Goal: Task Accomplishment & Management: Manage account settings

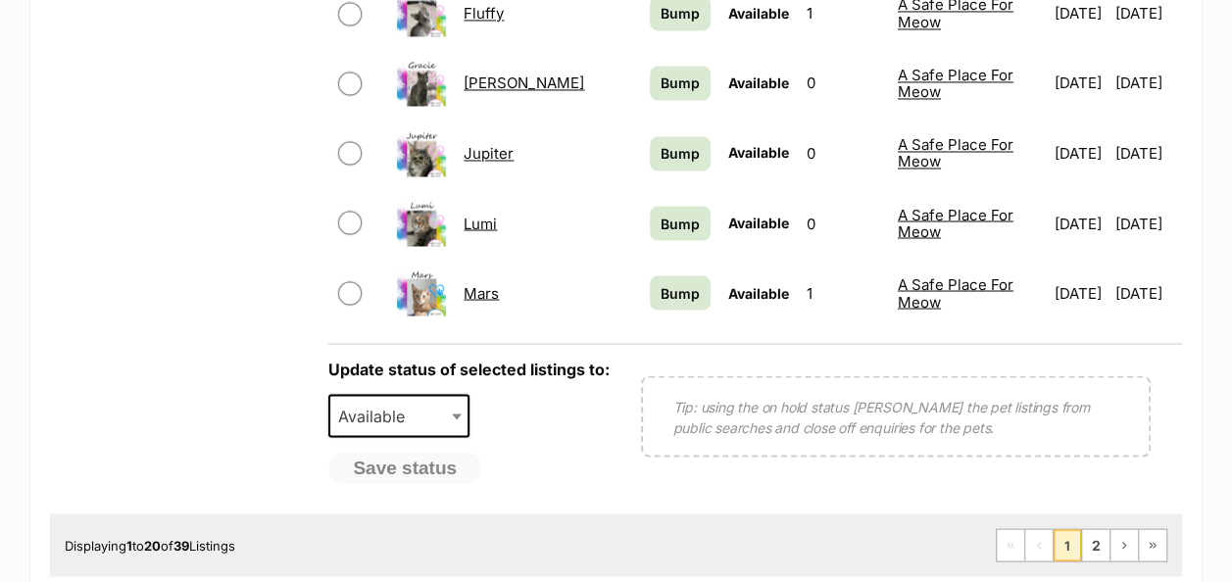
scroll to position [1667, 0]
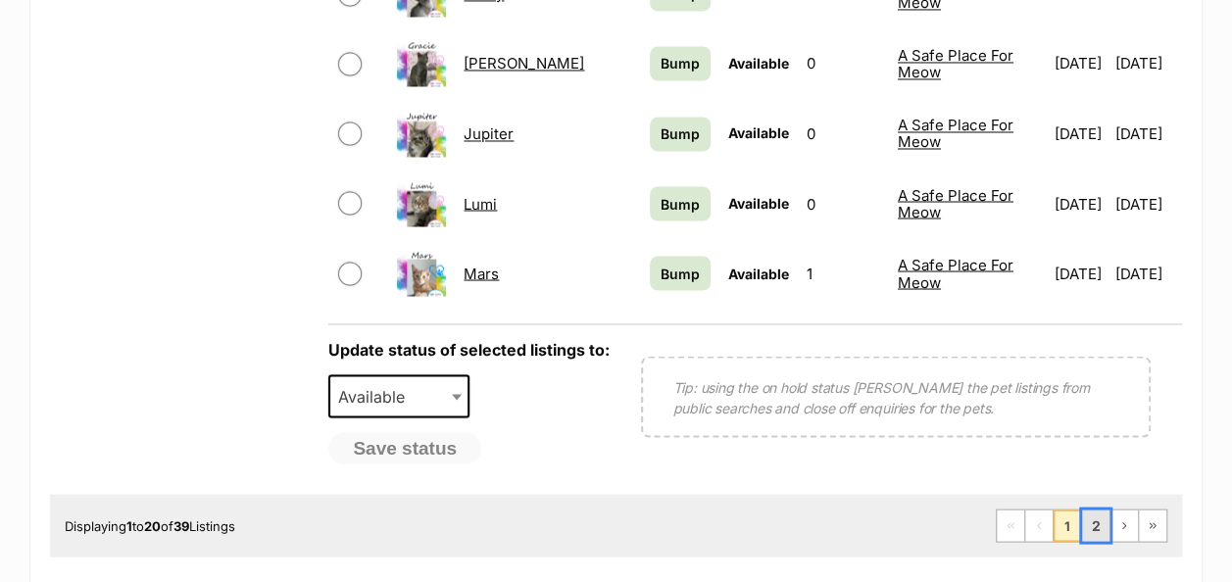
click at [1094, 510] on link "2" at bounding box center [1095, 525] width 27 height 31
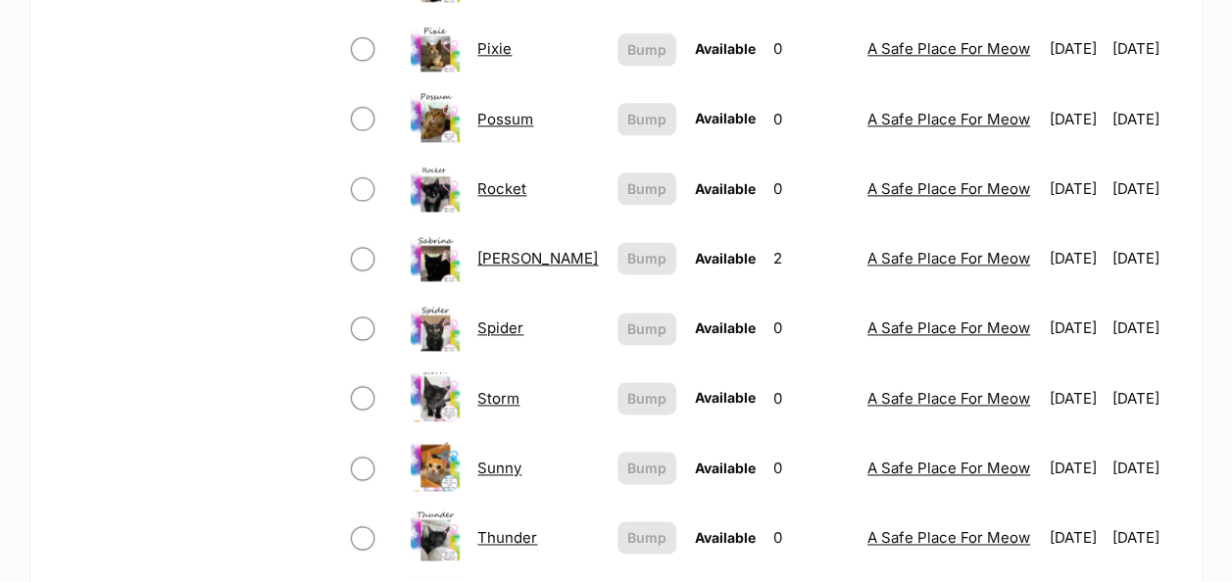
scroll to position [1373, 0]
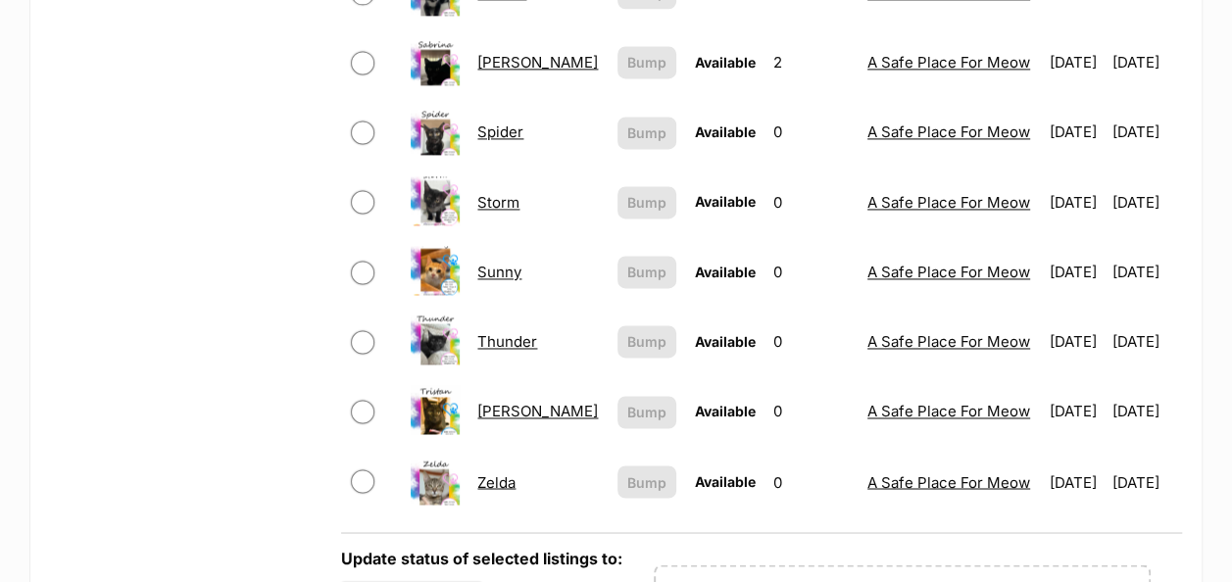
click at [500, 402] on link "[PERSON_NAME]" at bounding box center [537, 411] width 121 height 19
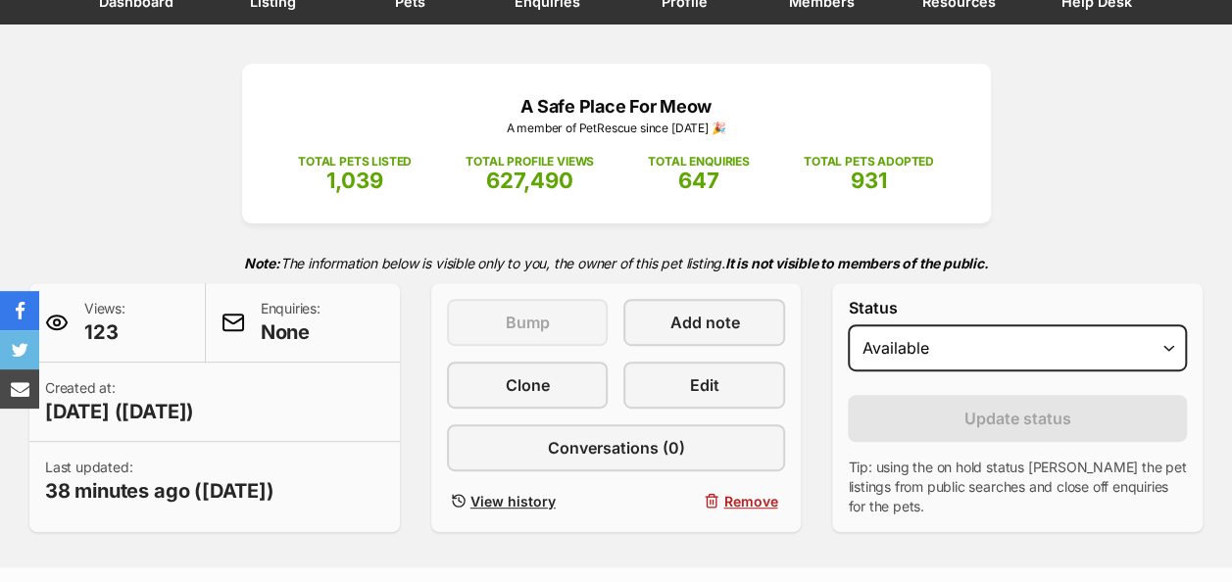
scroll to position [392, 0]
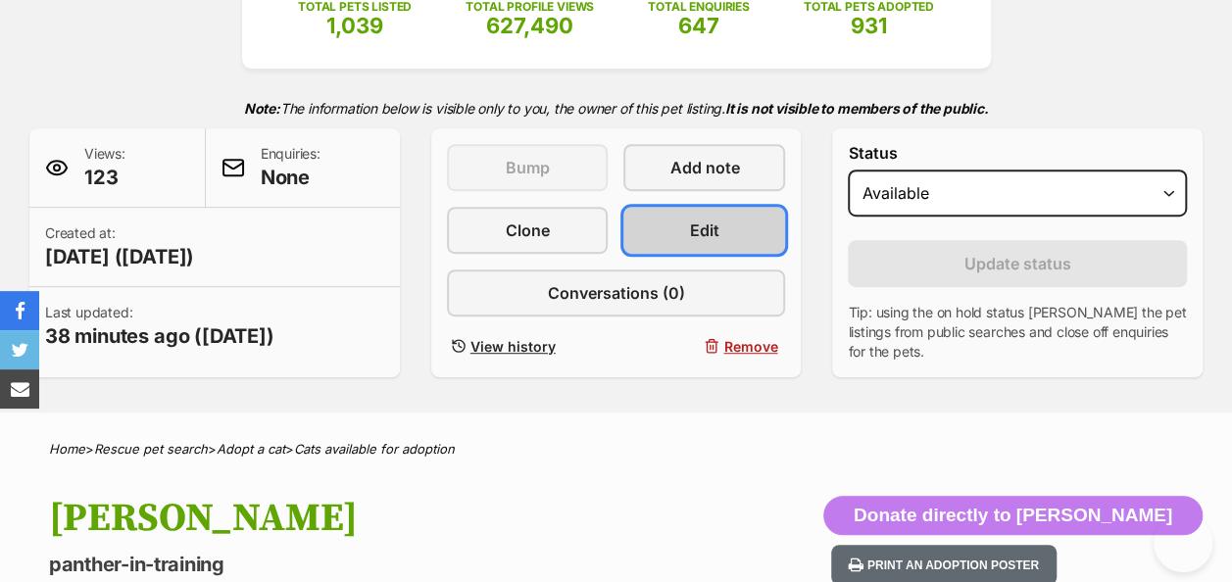
click at [724, 207] on link "Edit" at bounding box center [705, 230] width 162 height 47
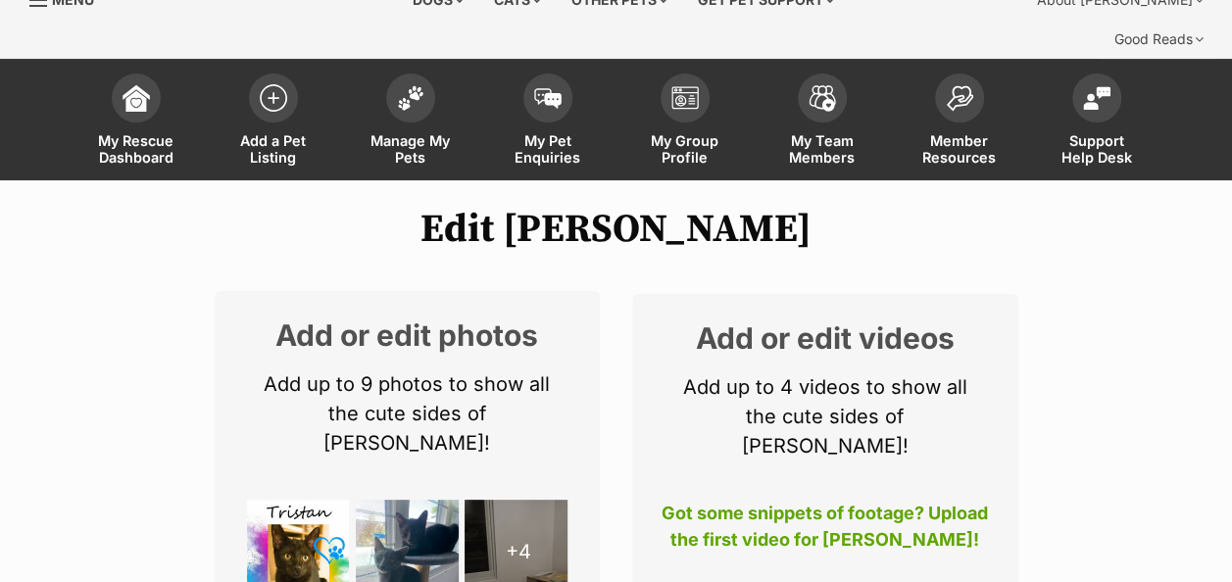
scroll to position [196, 0]
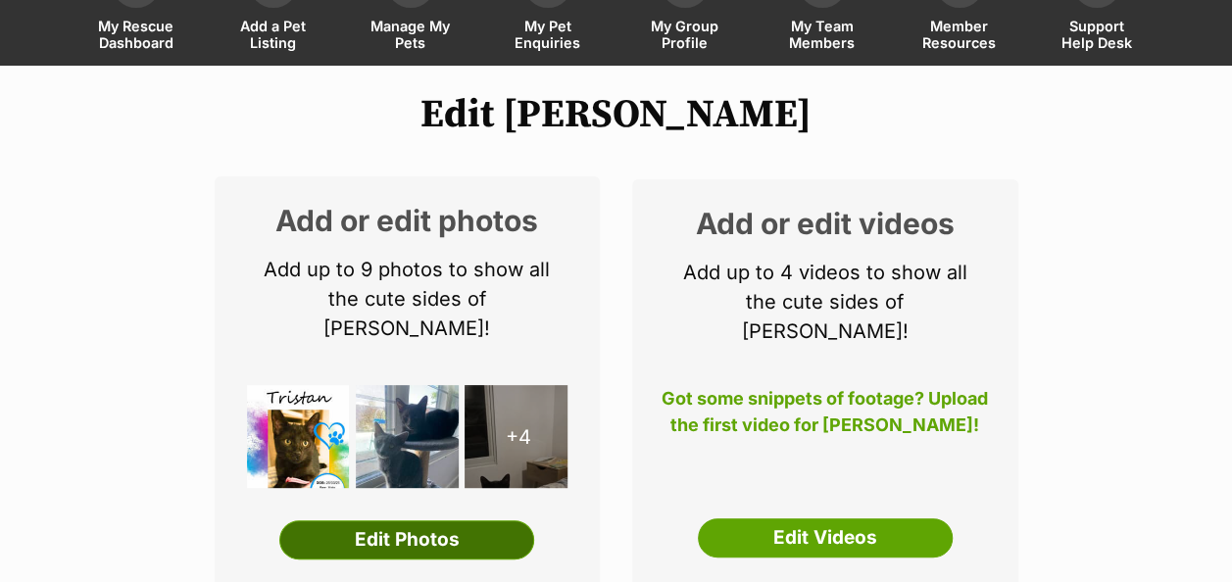
click at [394, 521] on link "Edit Photos" at bounding box center [406, 540] width 255 height 39
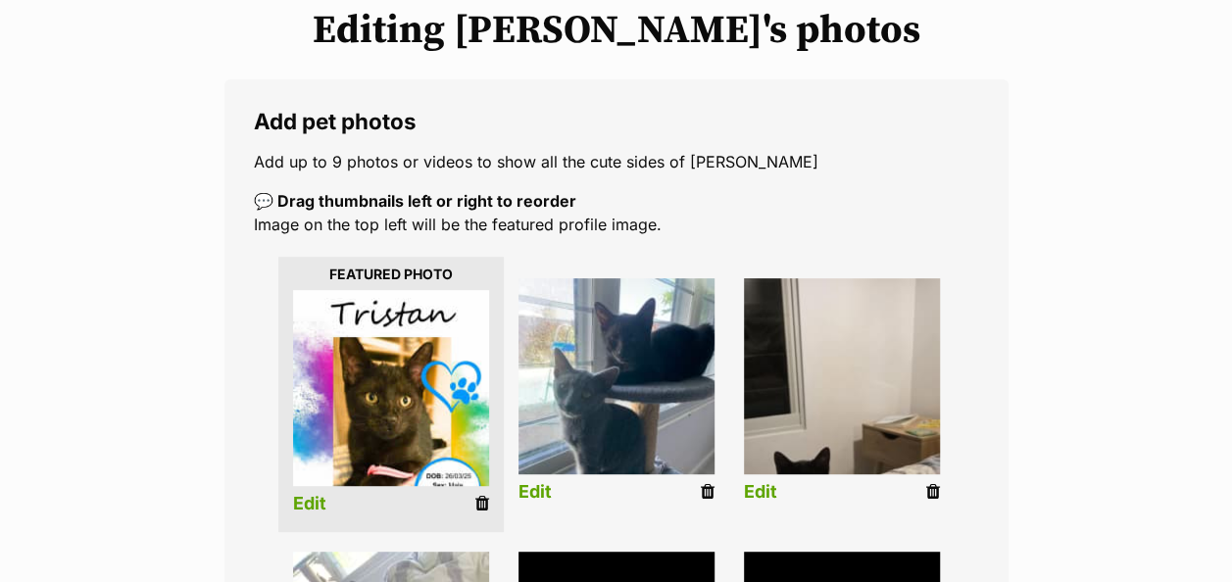
scroll to position [294, 0]
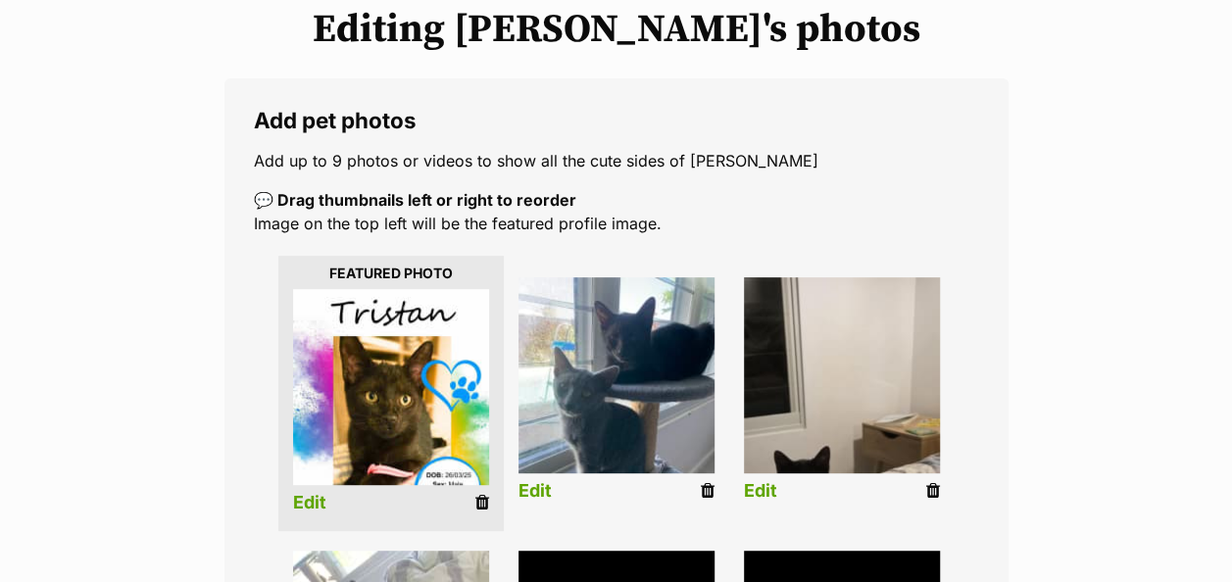
click at [481, 494] on icon at bounding box center [482, 503] width 14 height 18
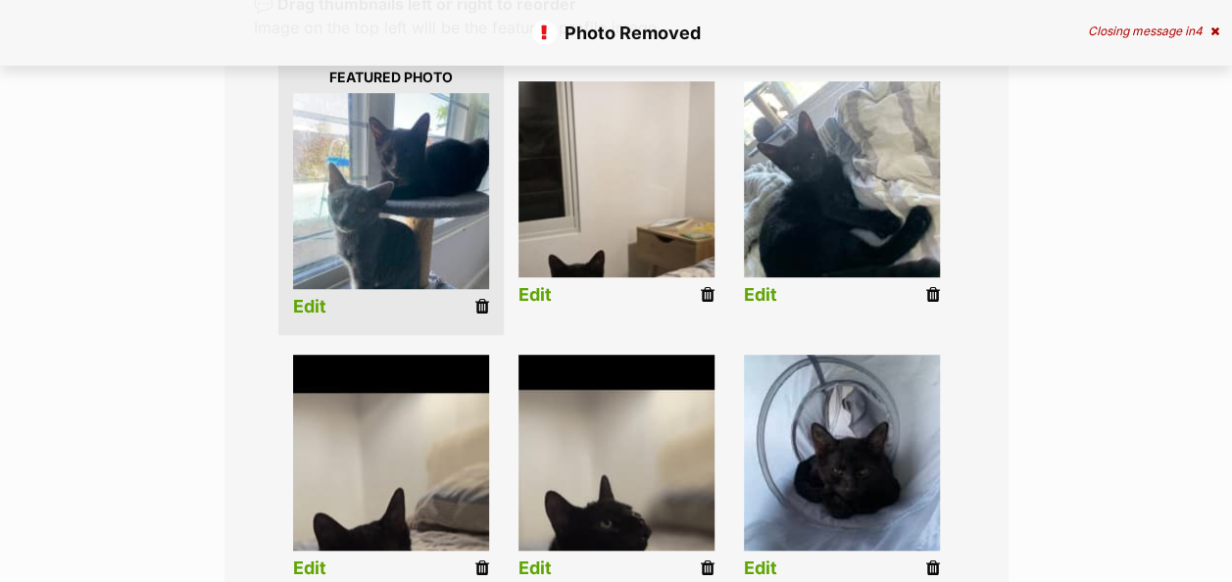
click at [484, 298] on icon at bounding box center [482, 307] width 14 height 18
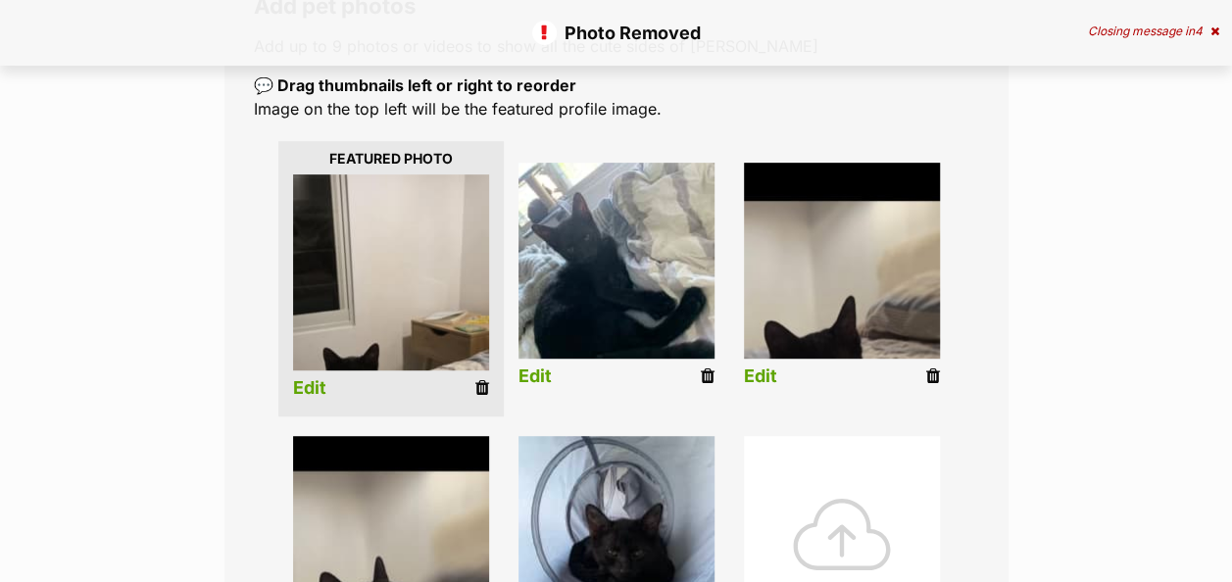
scroll to position [490, 0]
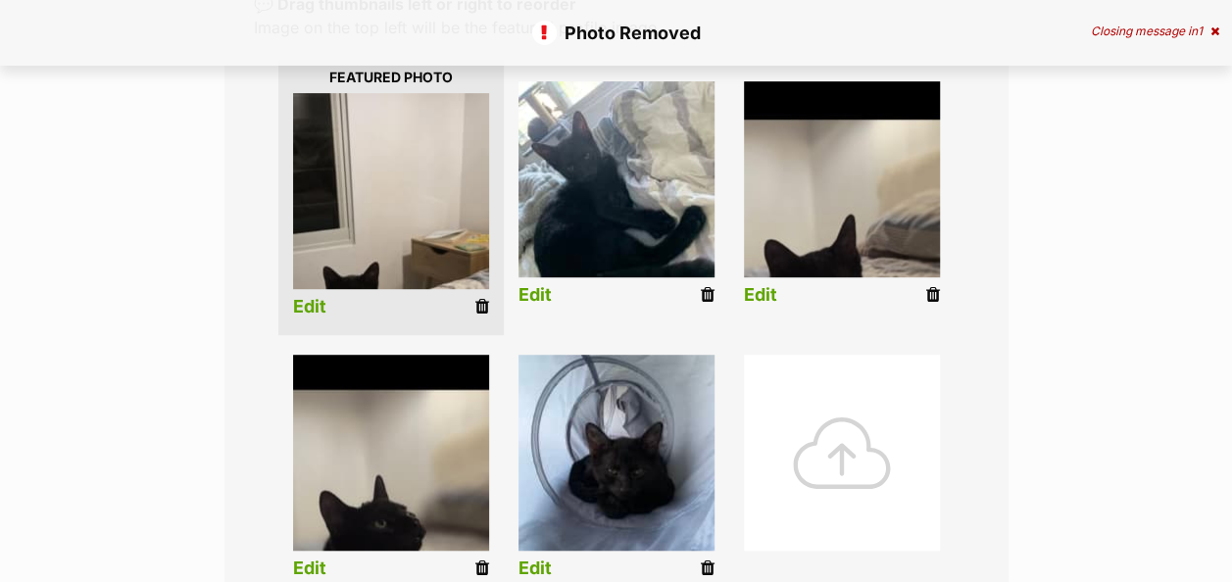
drag, startPoint x: 929, startPoint y: 249, endPoint x: 731, endPoint y: 88, distance: 255.1
click at [929, 286] on icon at bounding box center [933, 295] width 14 height 18
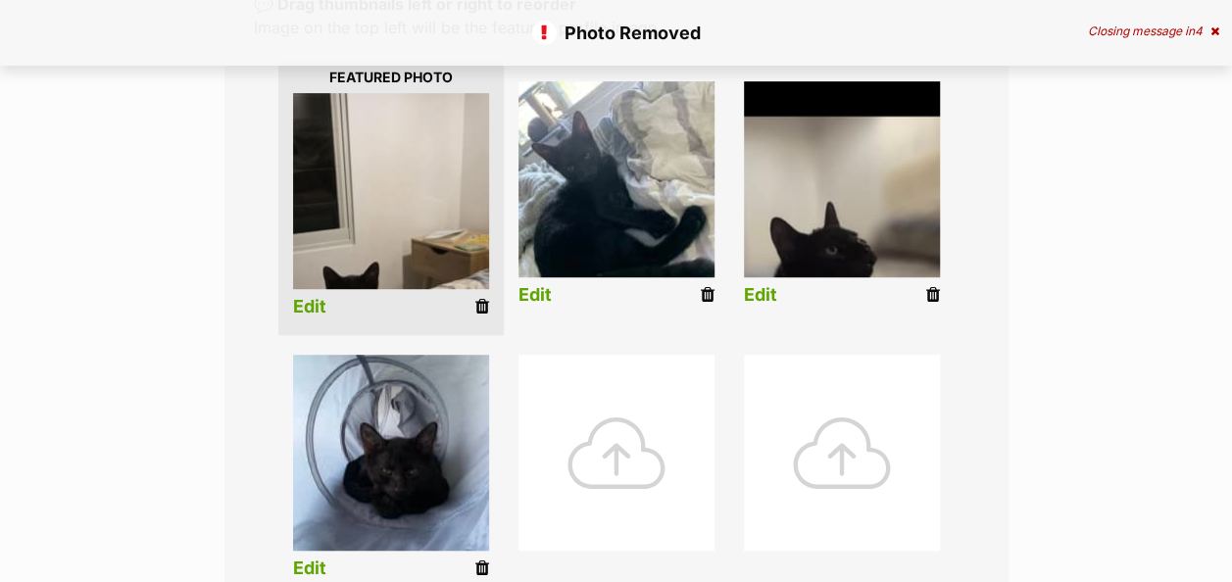
click at [484, 298] on icon at bounding box center [482, 307] width 14 height 18
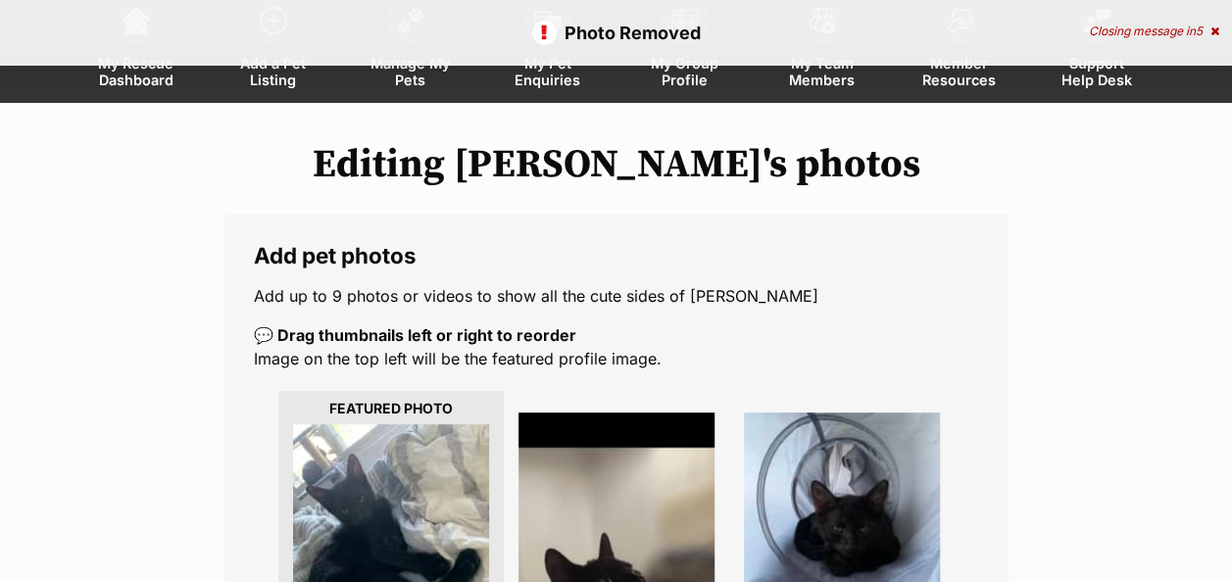
scroll to position [392, 0]
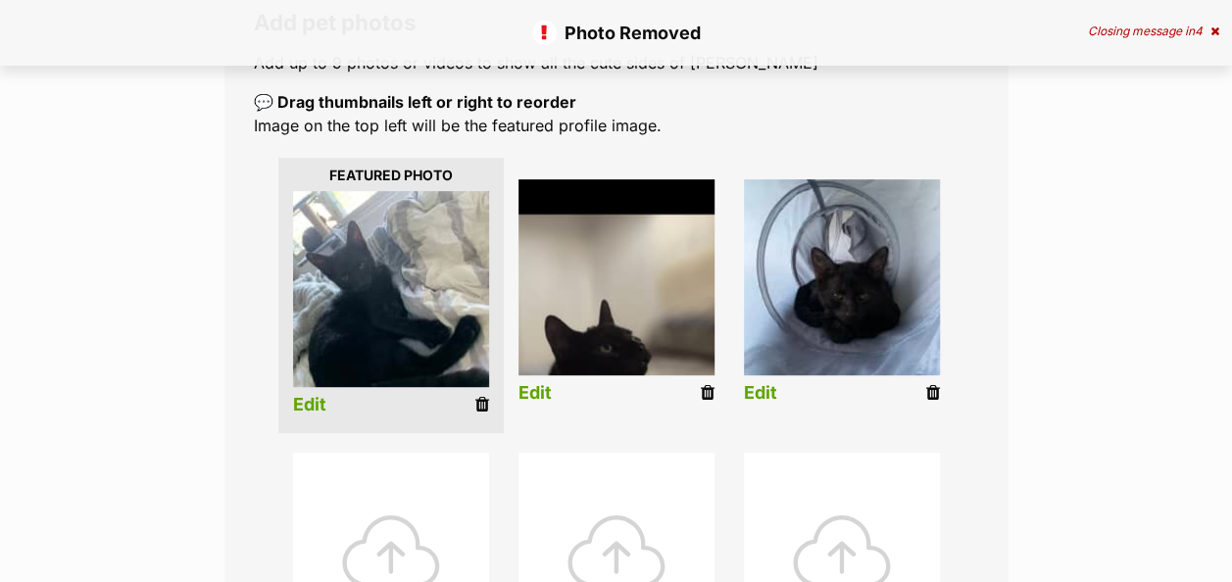
click at [413, 500] on div at bounding box center [391, 551] width 196 height 196
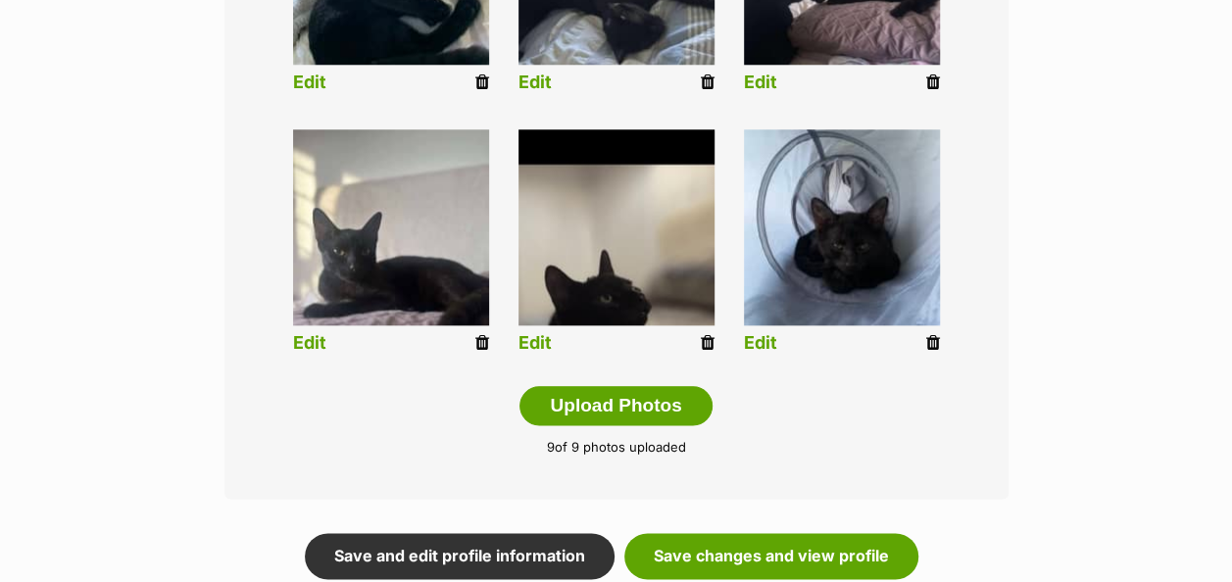
scroll to position [1165, 0]
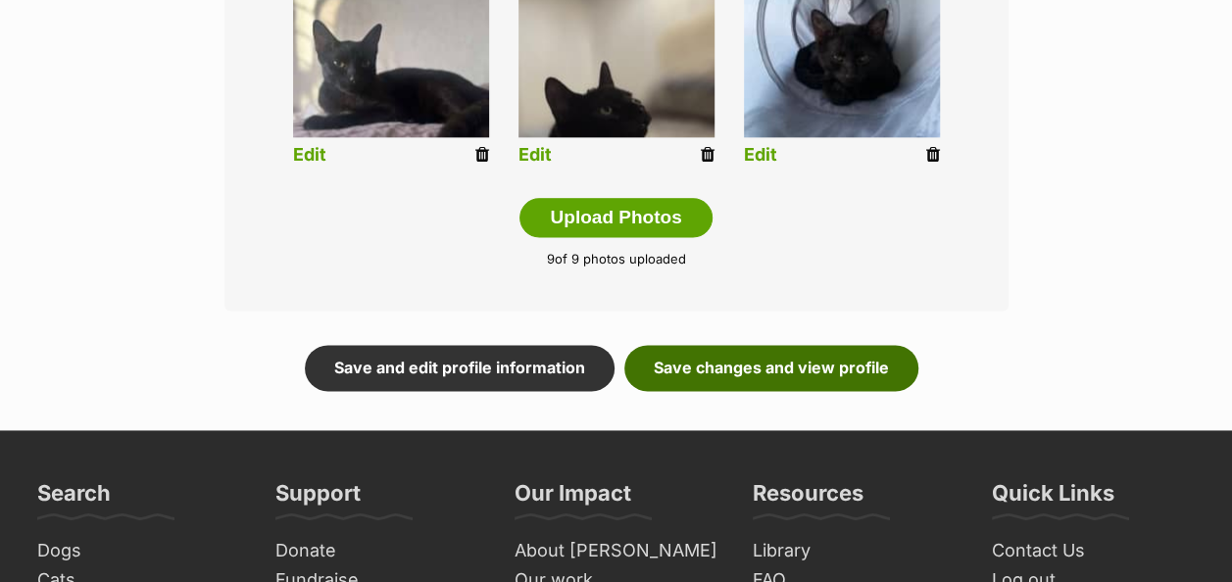
click at [738, 345] on link "Save changes and view profile" at bounding box center [772, 367] width 294 height 45
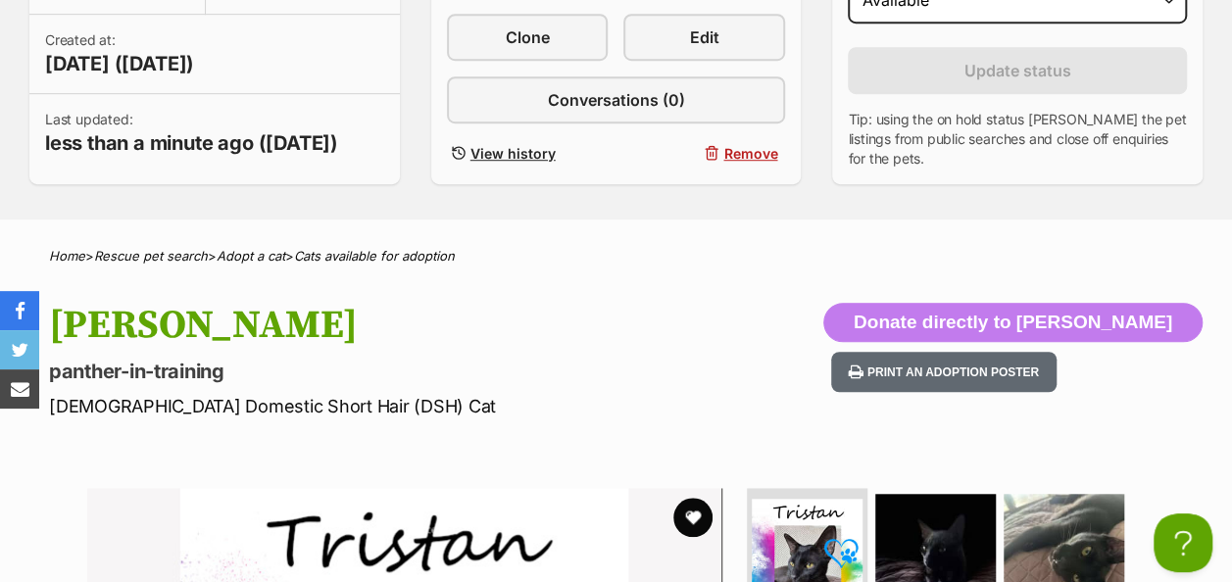
scroll to position [392, 0]
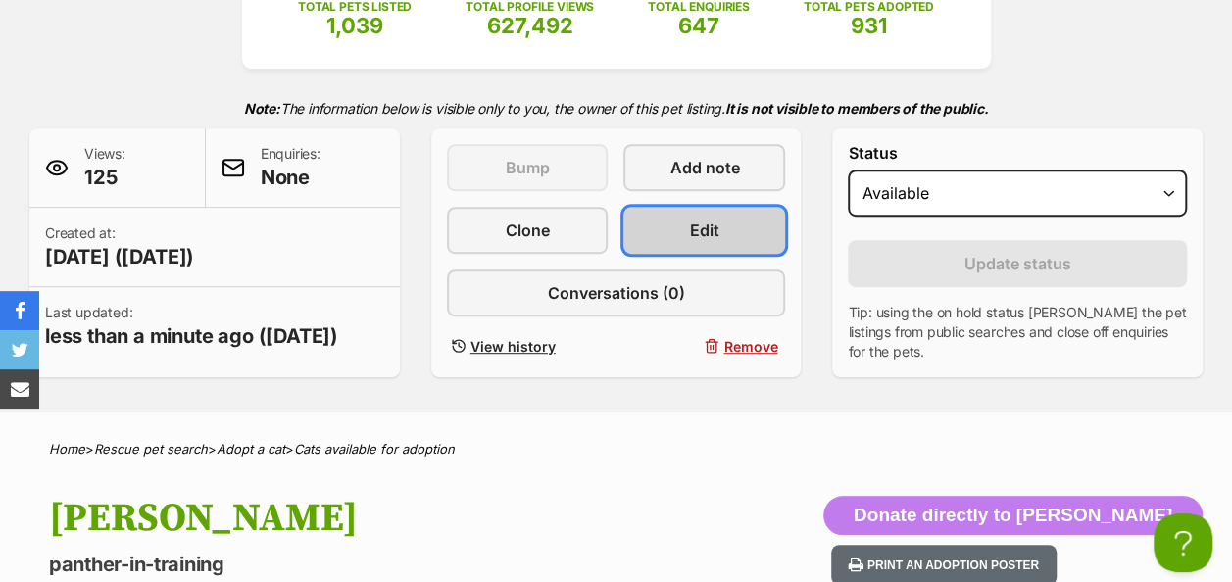
click at [667, 207] on link "Edit" at bounding box center [705, 230] width 162 height 47
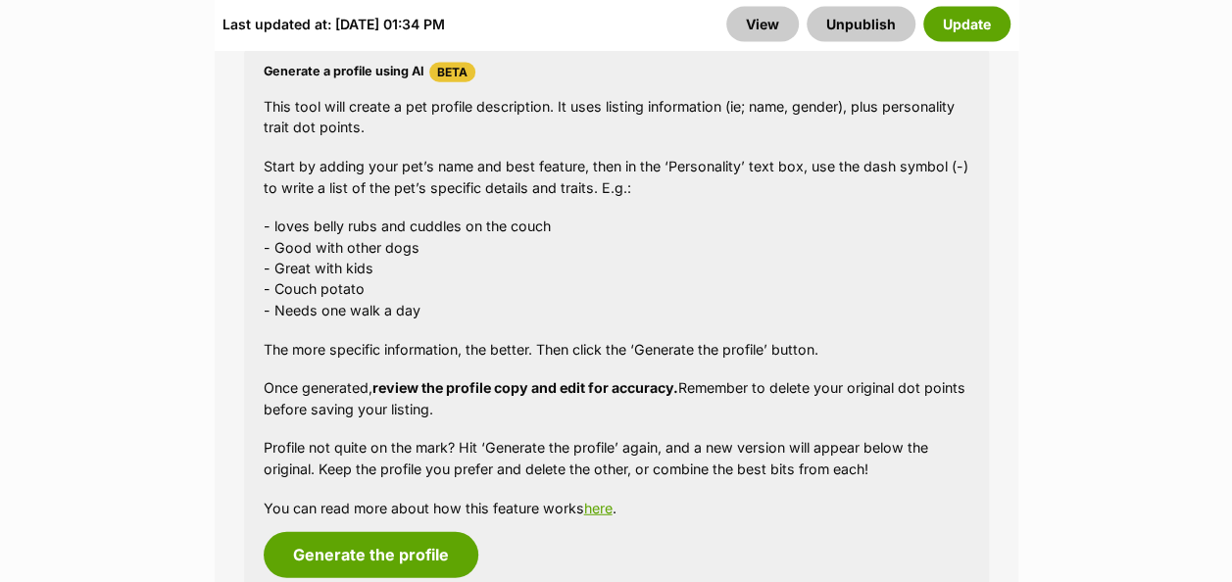
scroll to position [2255, 0]
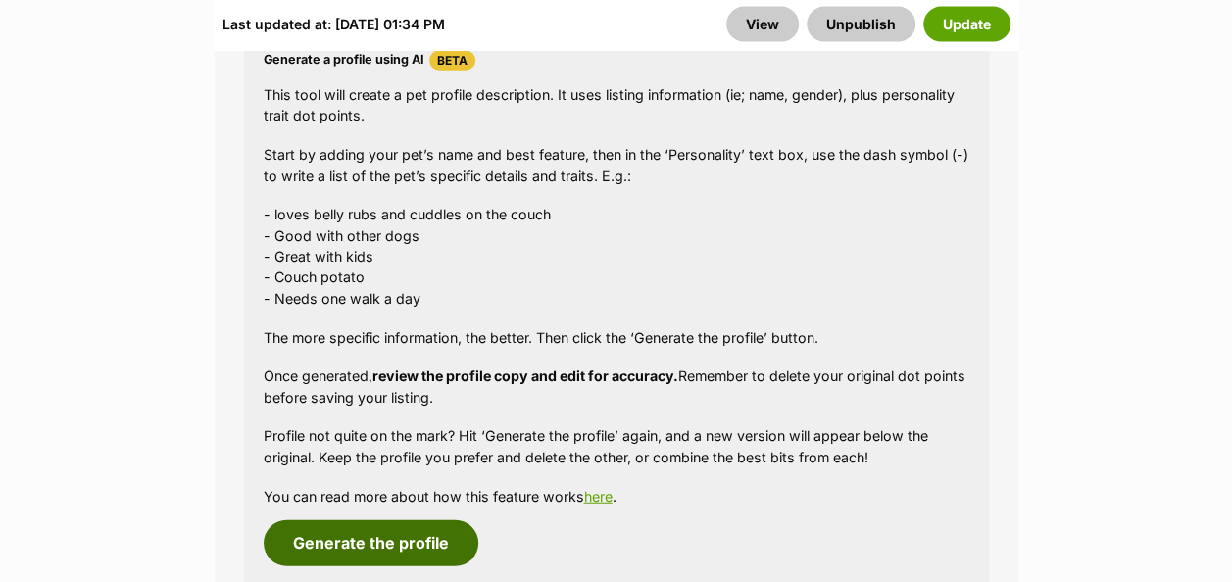
click at [361, 521] on button "Generate the profile" at bounding box center [371, 543] width 215 height 45
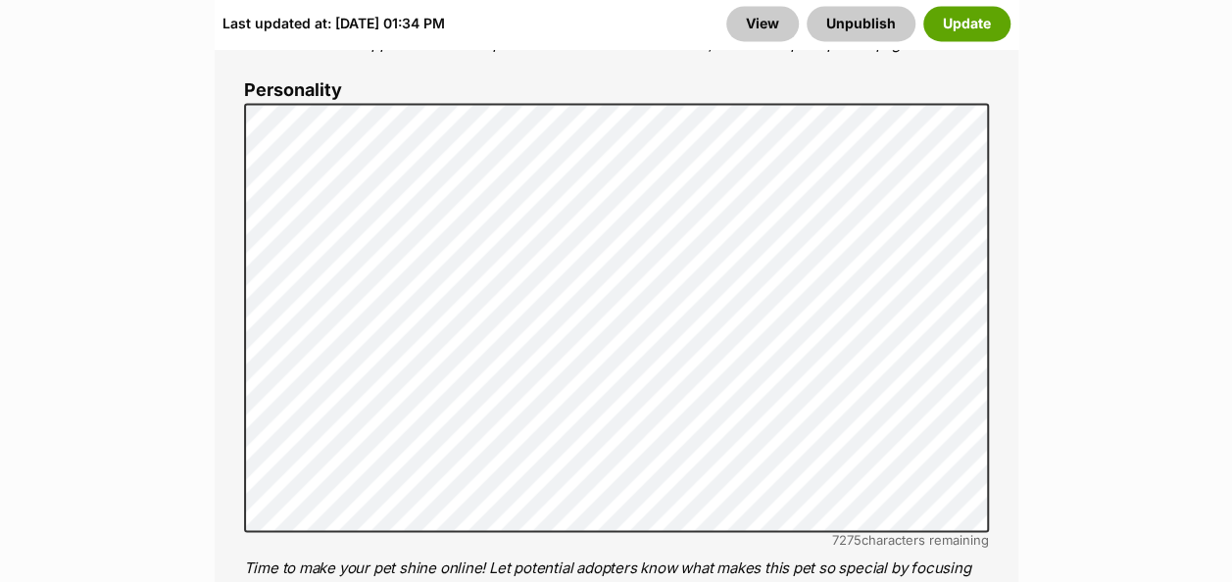
scroll to position [1601, 0]
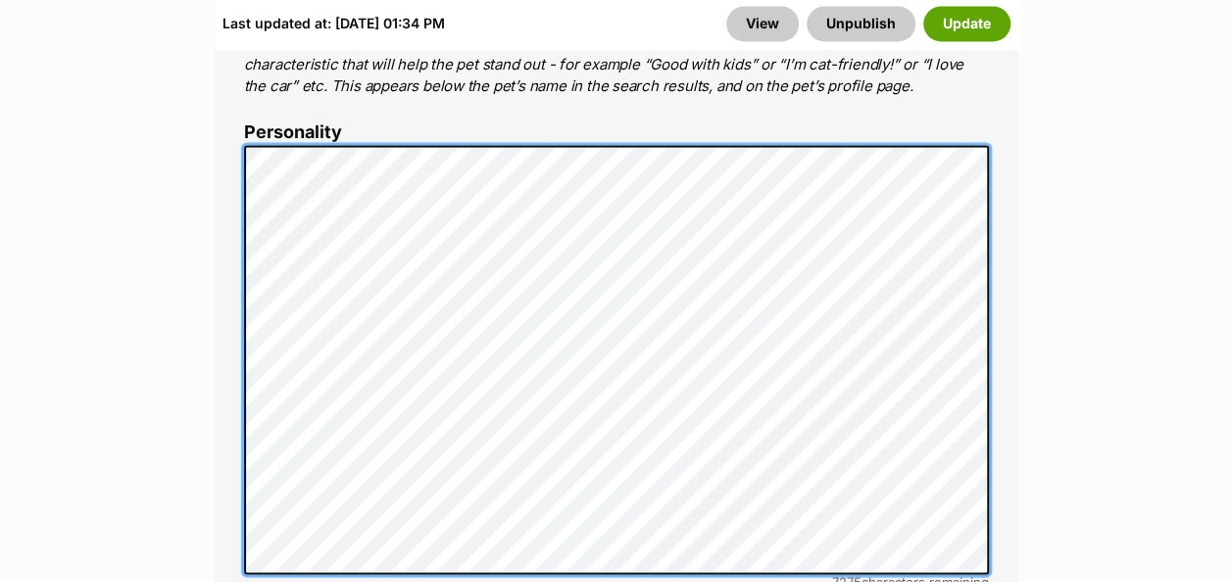
click at [218, 75] on div "About This Pet Name Henlo there, it looks like you might be using the pet name …" at bounding box center [617, 448] width 804 height 1642
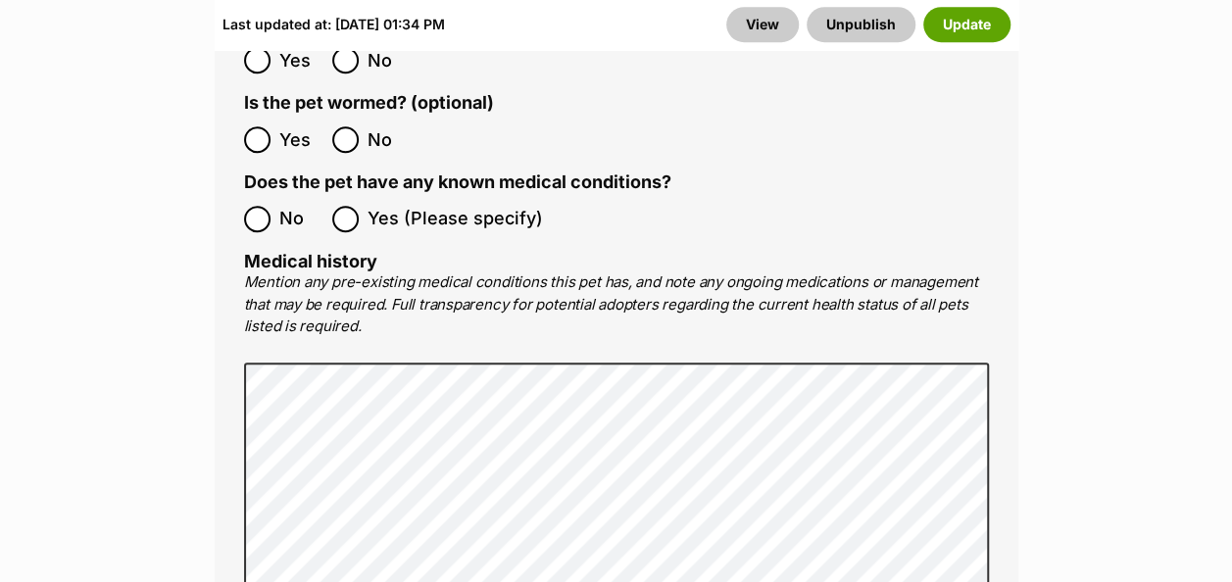
scroll to position [4346, 0]
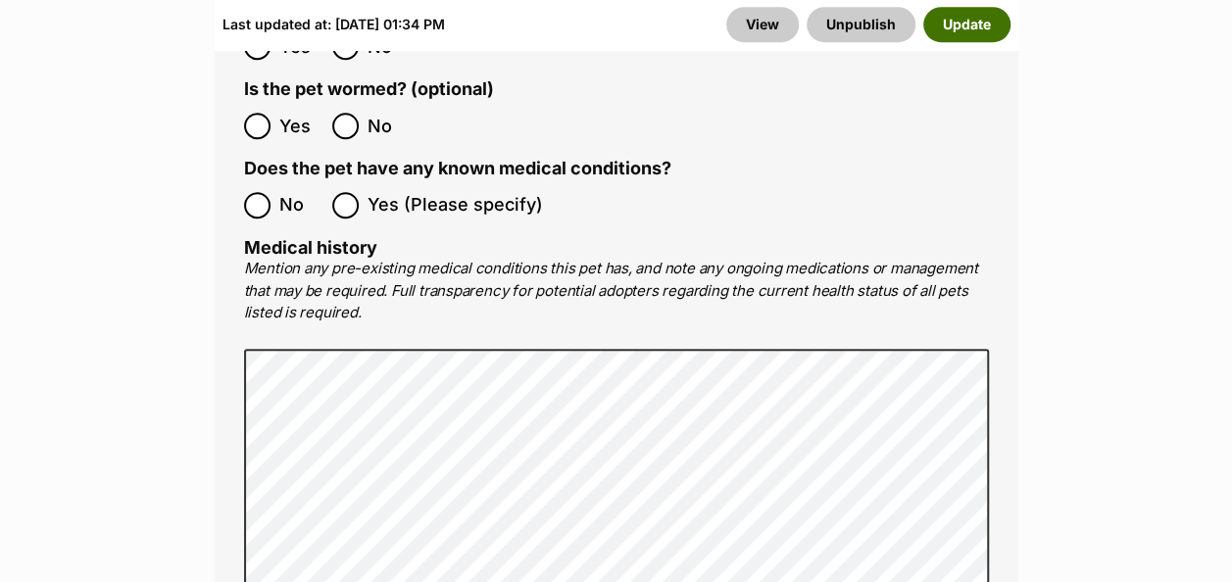
click at [955, 26] on button "Update" at bounding box center [967, 24] width 87 height 35
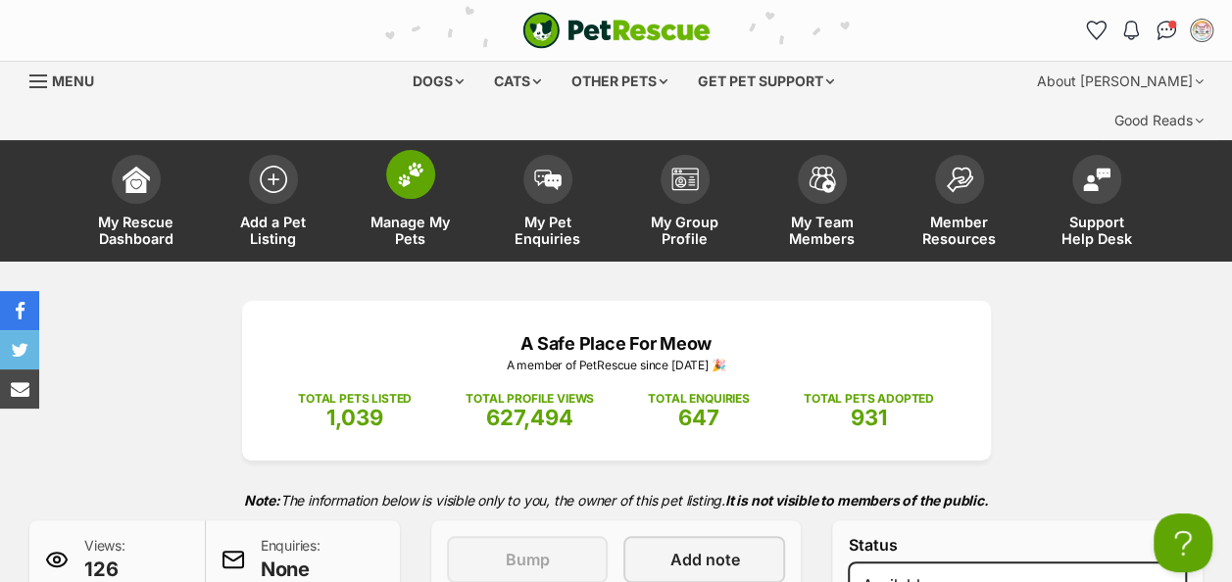
click at [404, 162] on img at bounding box center [410, 174] width 27 height 25
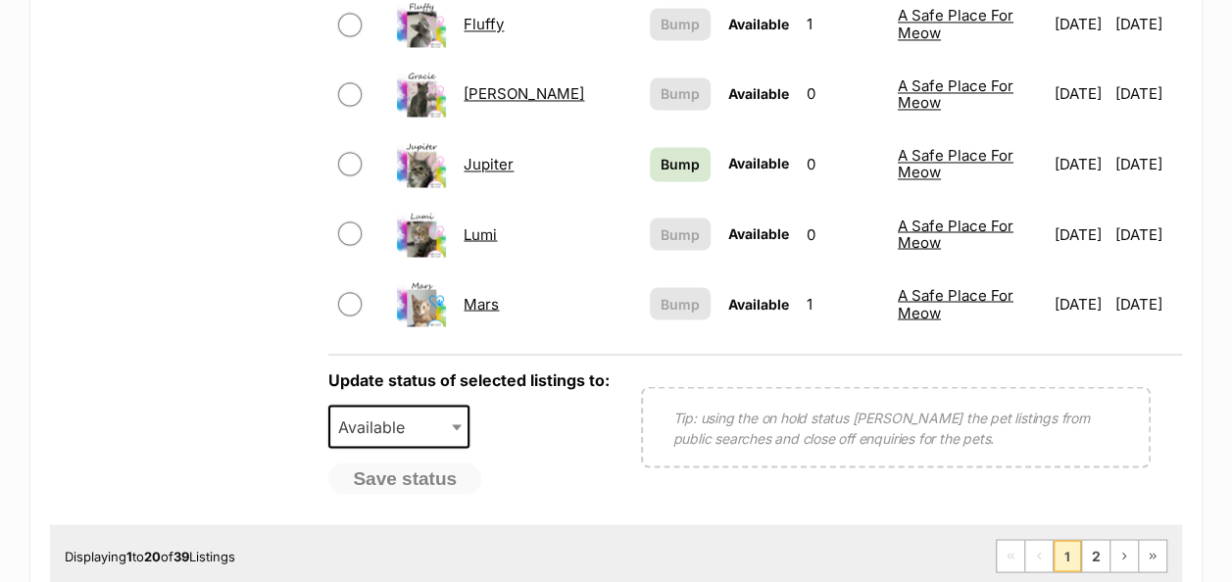
scroll to position [1667, 0]
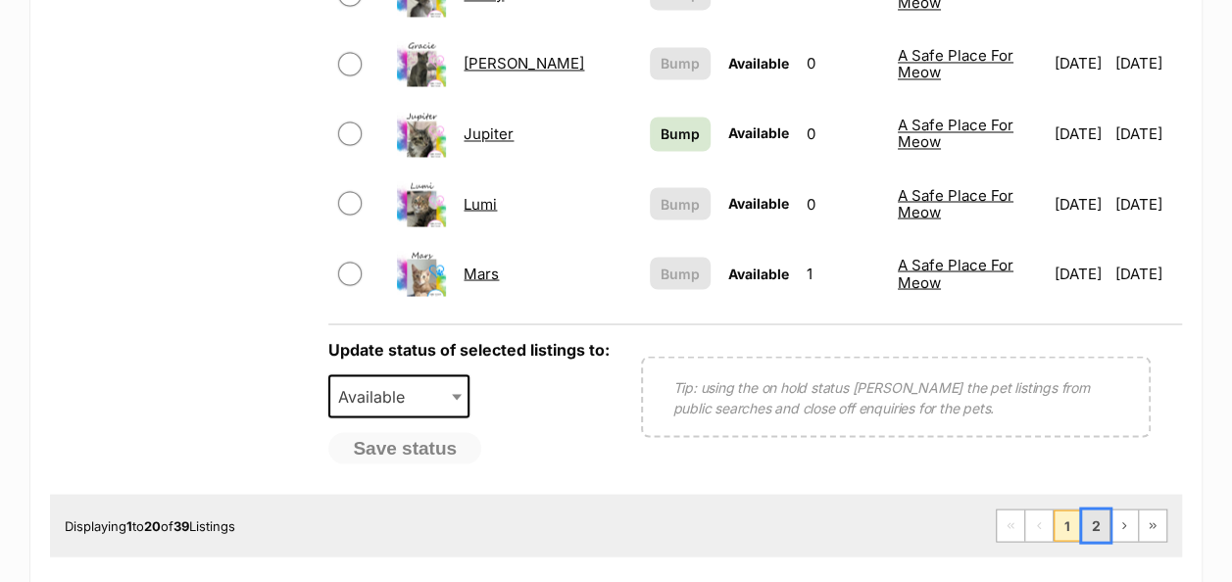
click at [1095, 510] on link "2" at bounding box center [1095, 525] width 27 height 31
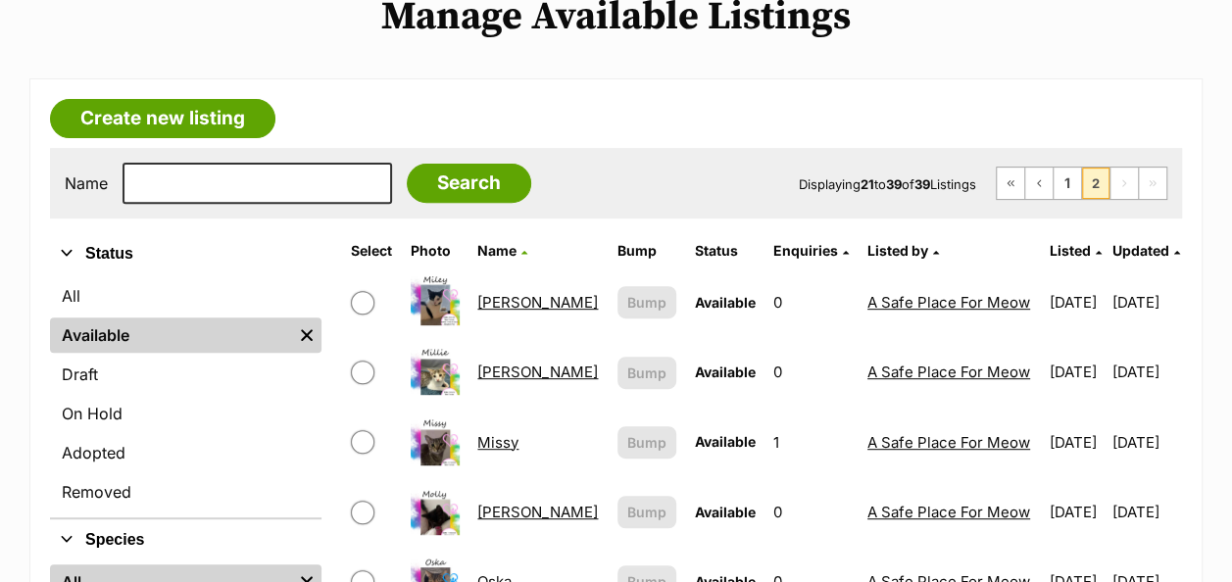
click at [490, 293] on link "Miley" at bounding box center [537, 302] width 121 height 19
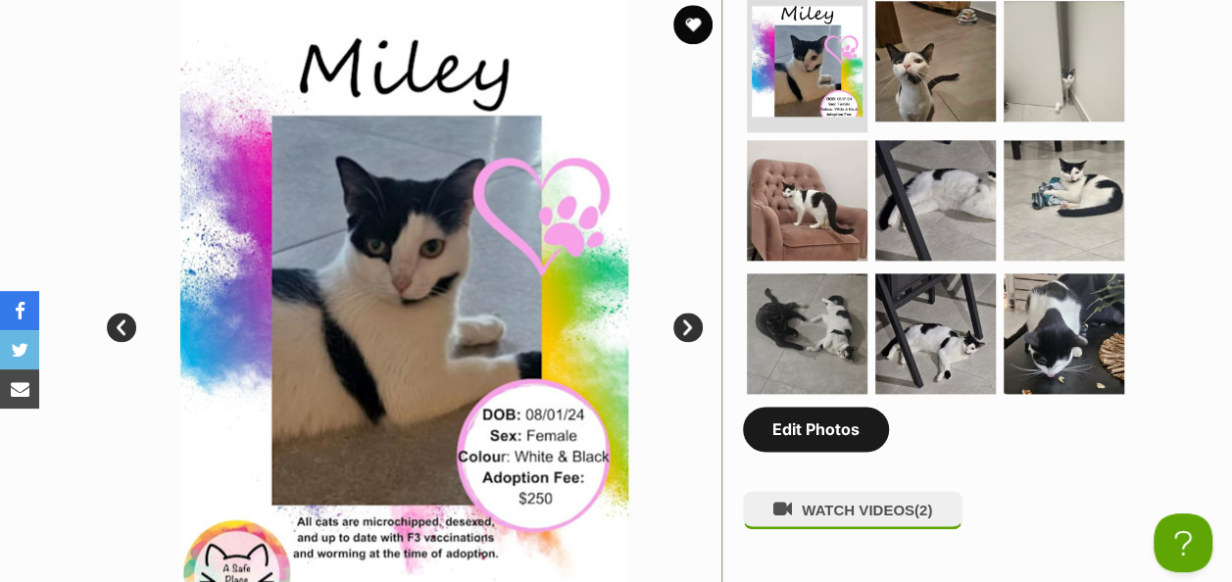
click at [810, 407] on link "Edit Photos" at bounding box center [816, 429] width 146 height 45
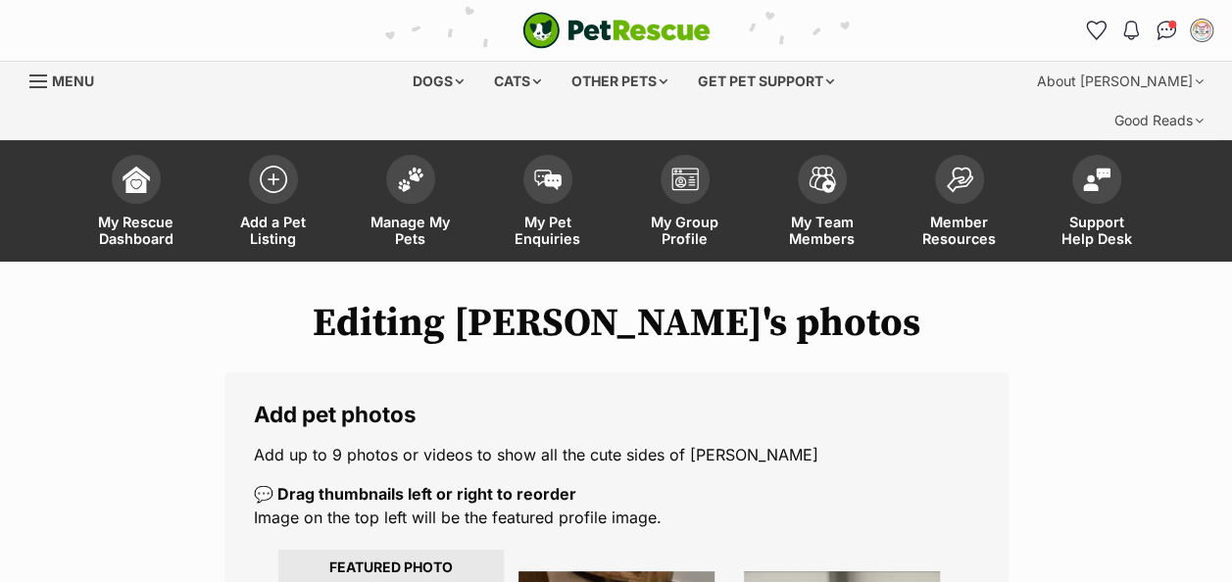
scroll to position [392, 0]
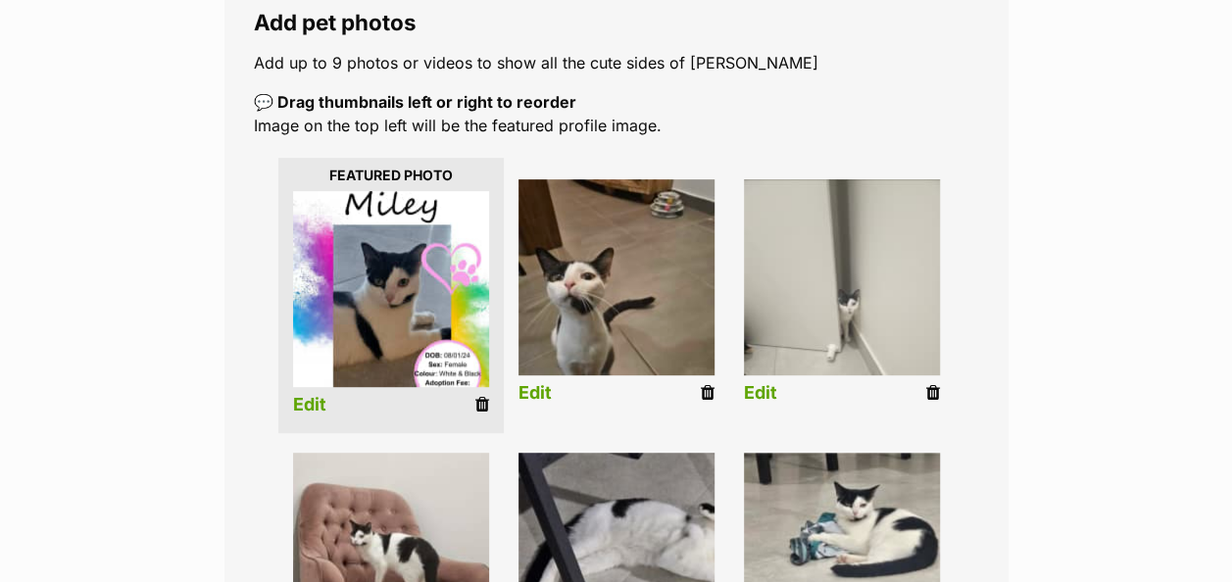
click at [481, 396] on icon at bounding box center [482, 405] width 14 height 18
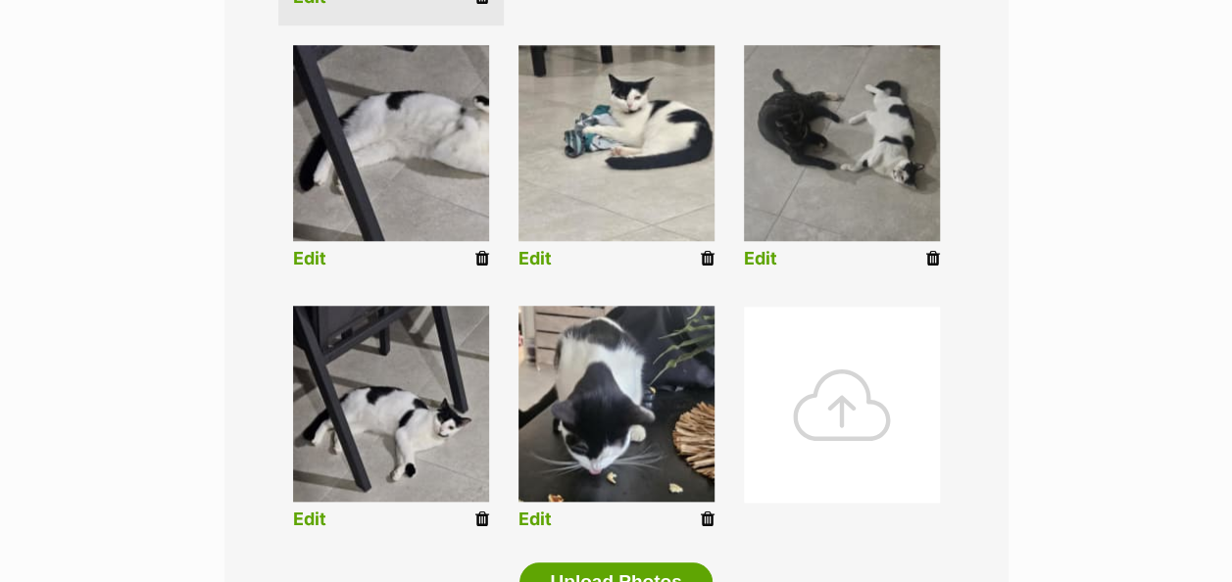
scroll to position [686, 0]
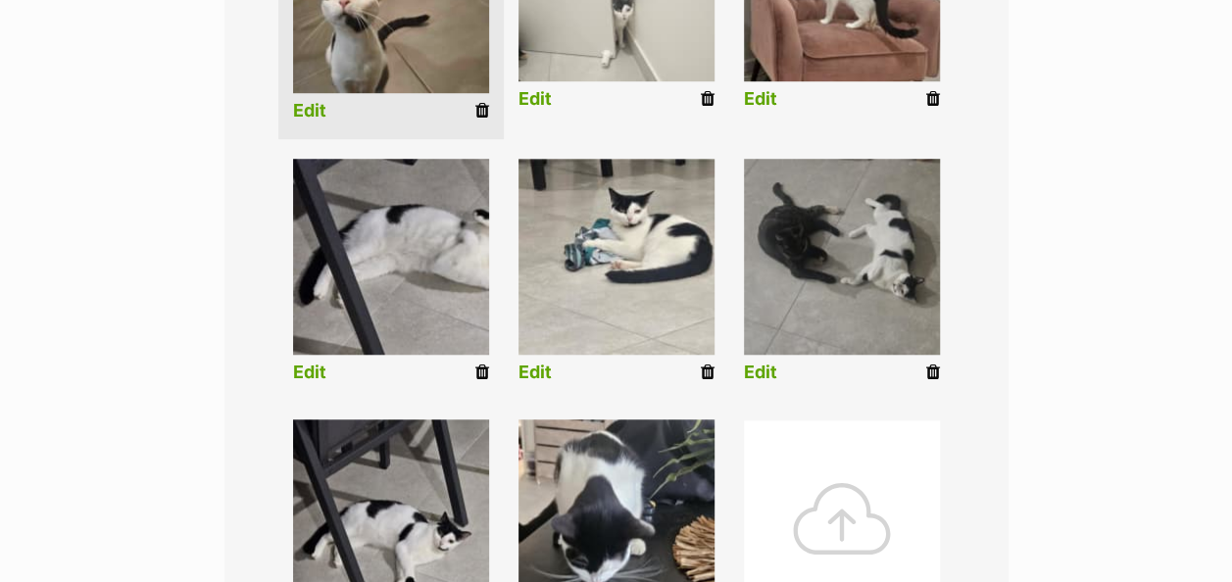
click at [484, 364] on icon at bounding box center [482, 373] width 14 height 18
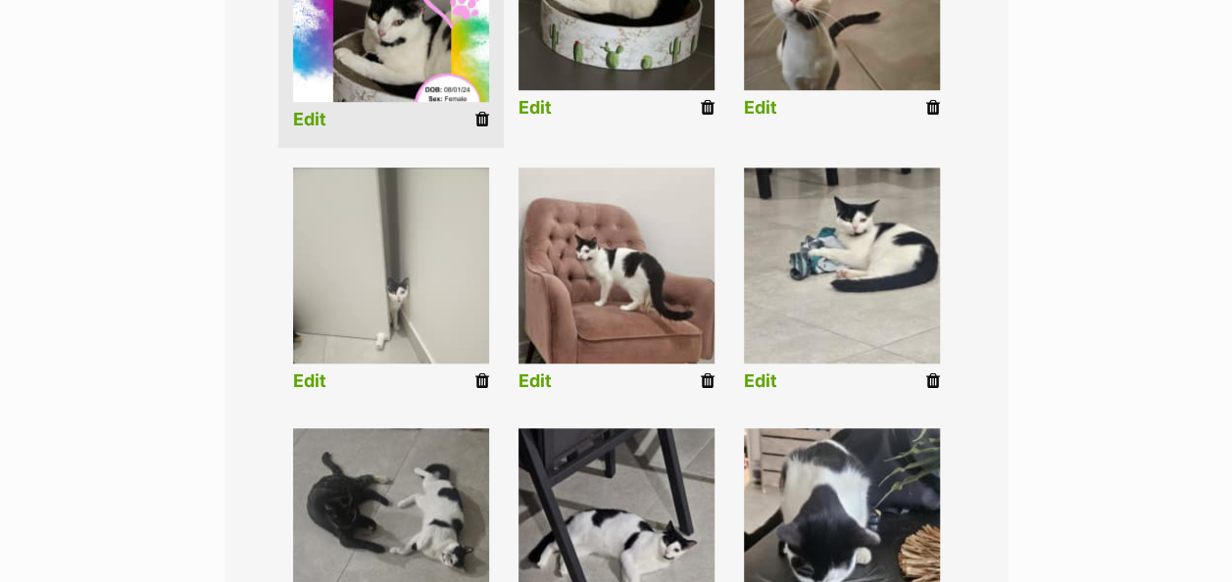
scroll to position [871, 0]
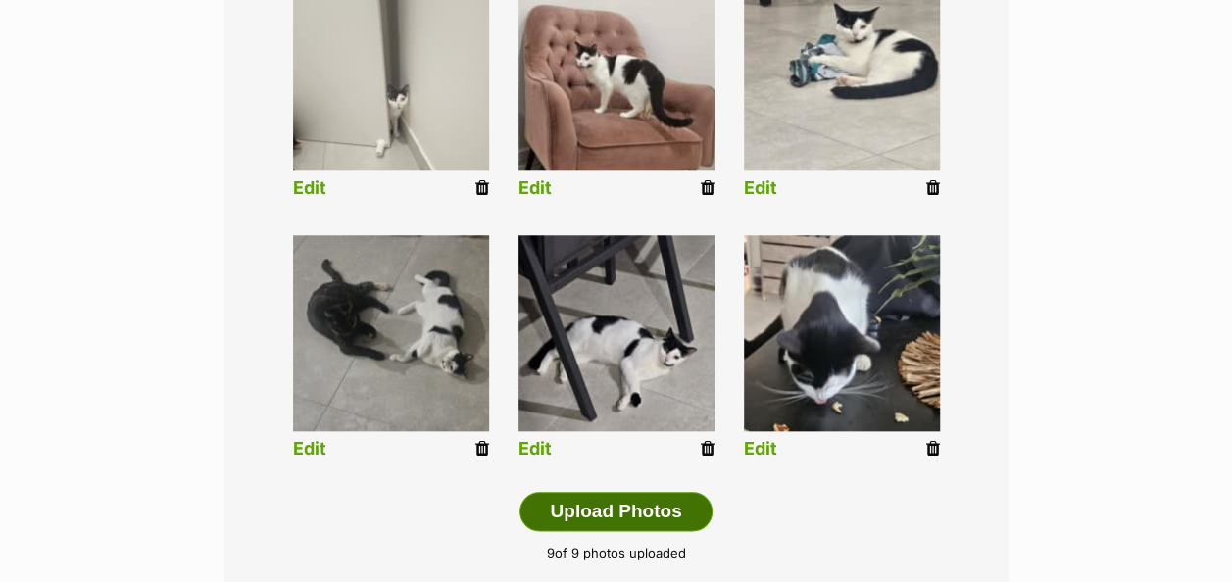
click at [624, 492] on button "Upload Photos" at bounding box center [616, 511] width 192 height 39
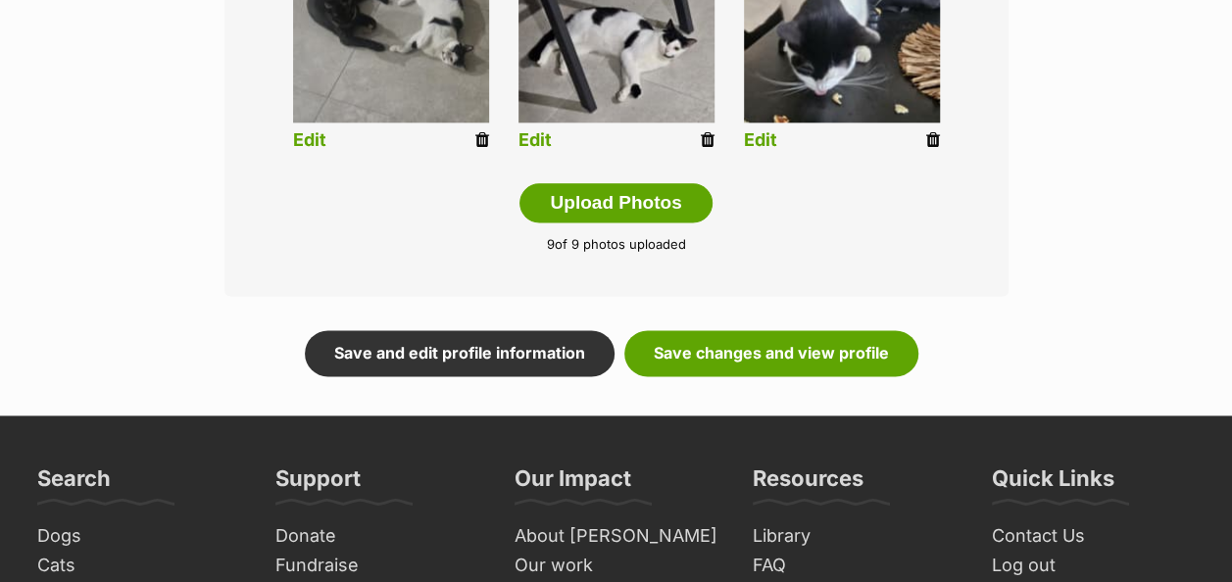
scroll to position [1263, 0]
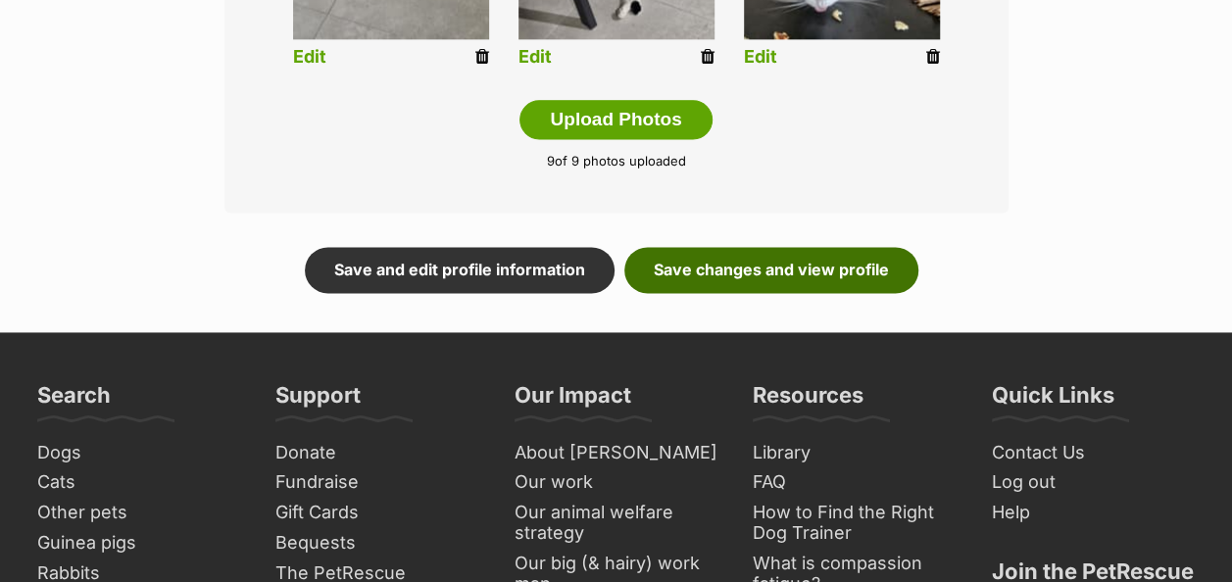
click at [759, 247] on link "Save changes and view profile" at bounding box center [772, 269] width 294 height 45
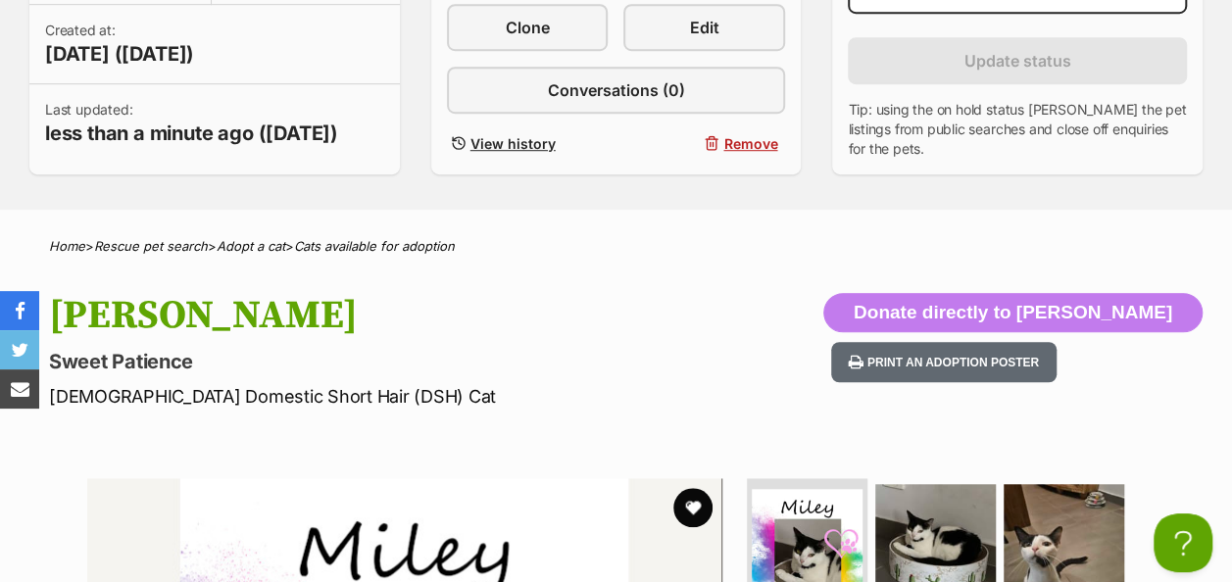
scroll to position [490, 0]
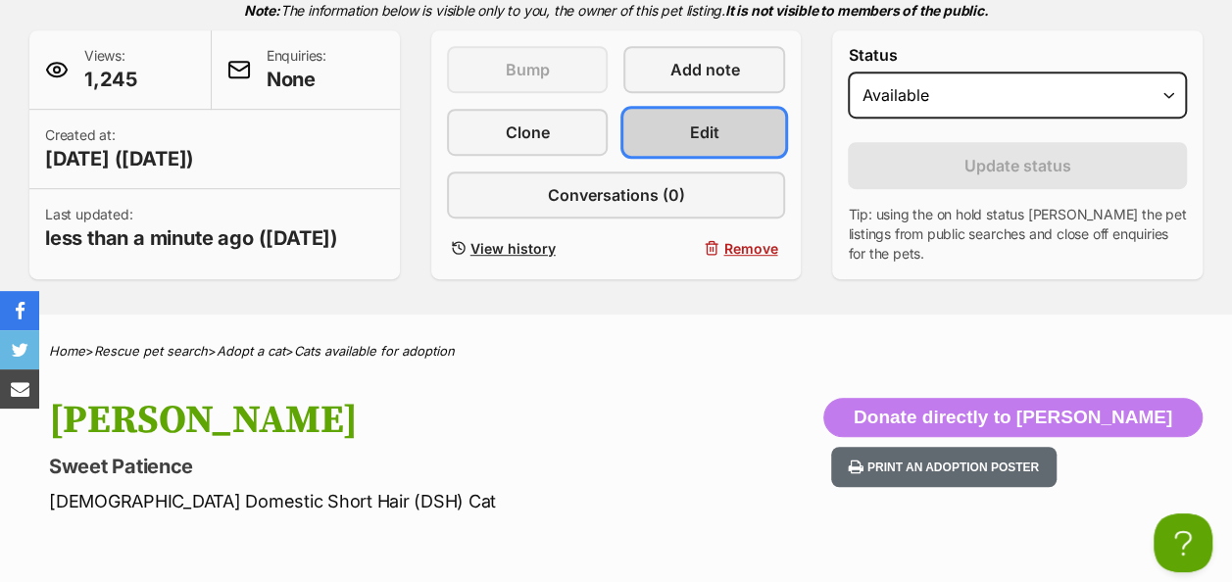
click at [692, 121] on span "Edit" at bounding box center [704, 133] width 29 height 24
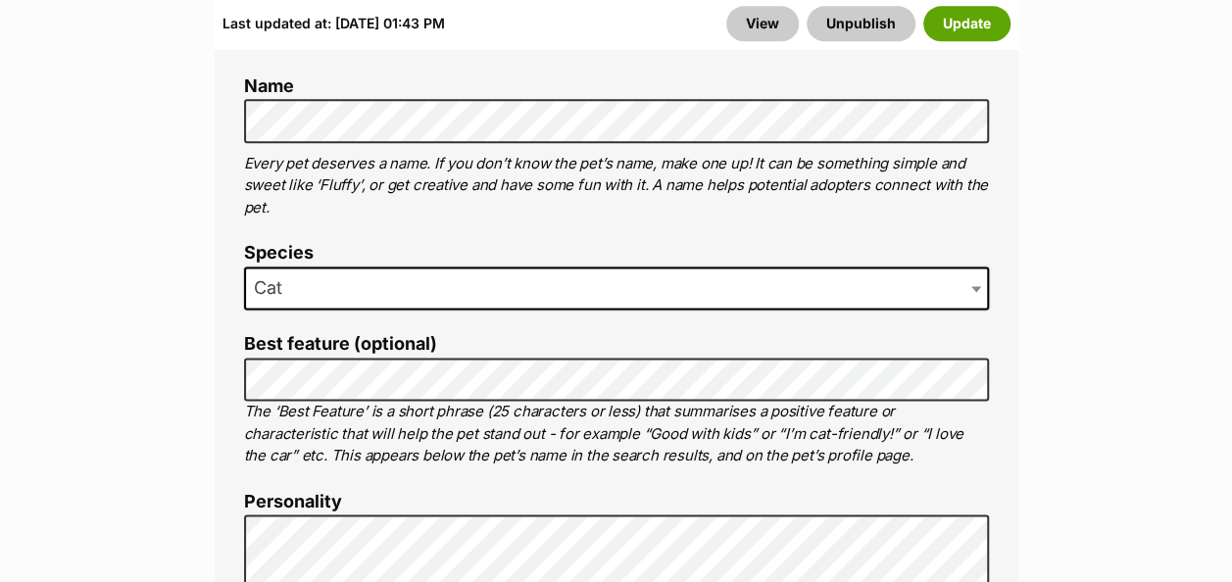
scroll to position [1373, 0]
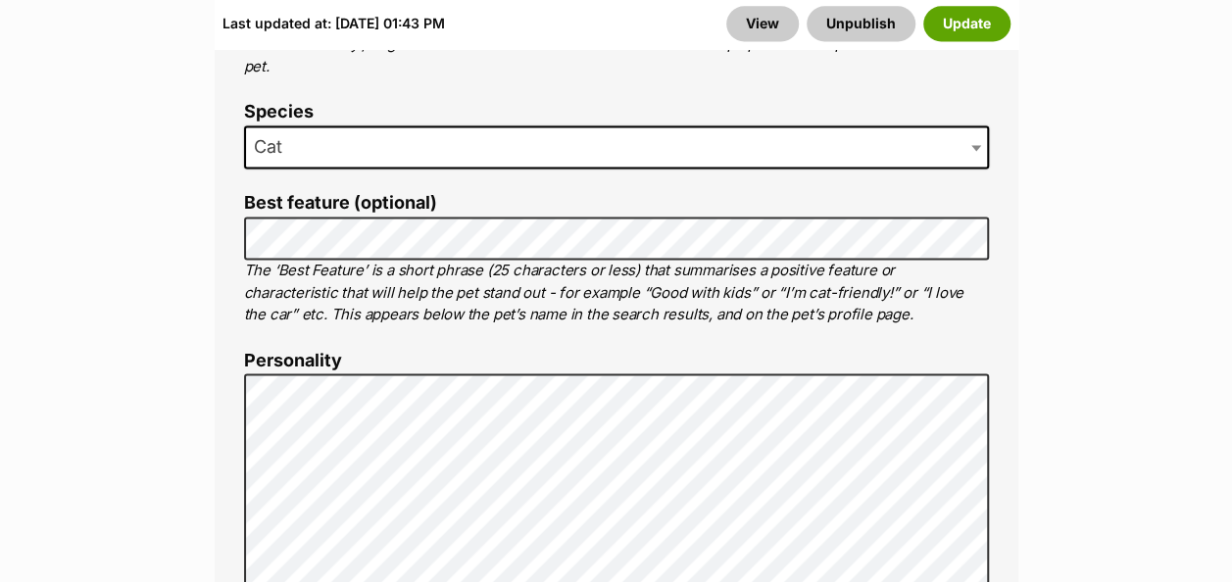
click at [378, 260] on p "The ‘Best Feature’ is a short phrase (25 characters or less) that summarises a …" at bounding box center [616, 293] width 745 height 67
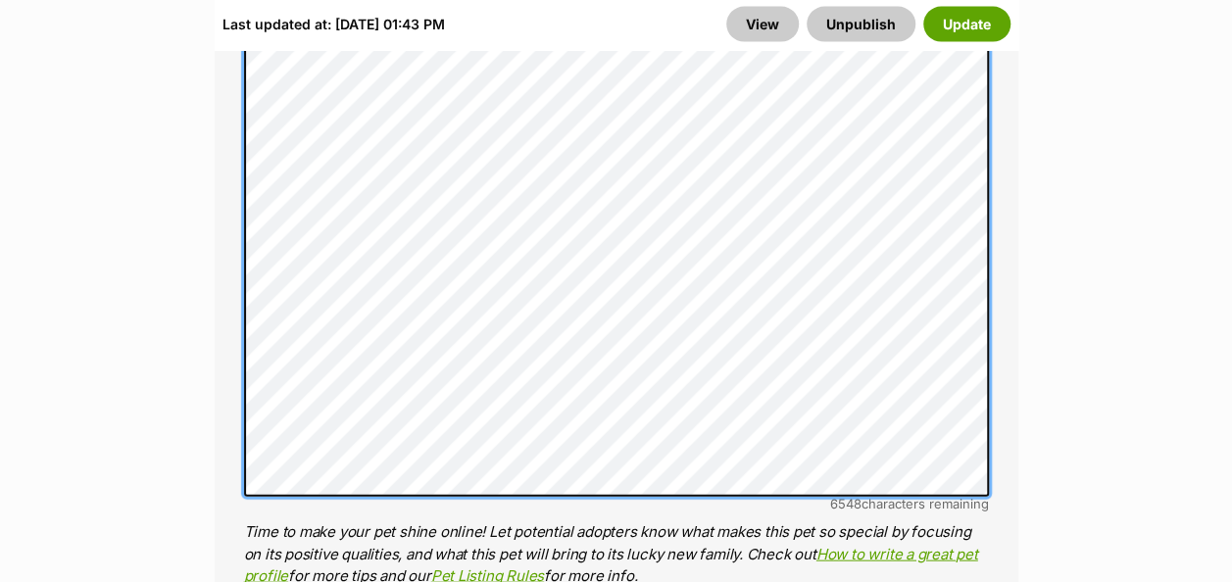
scroll to position [1863, 0]
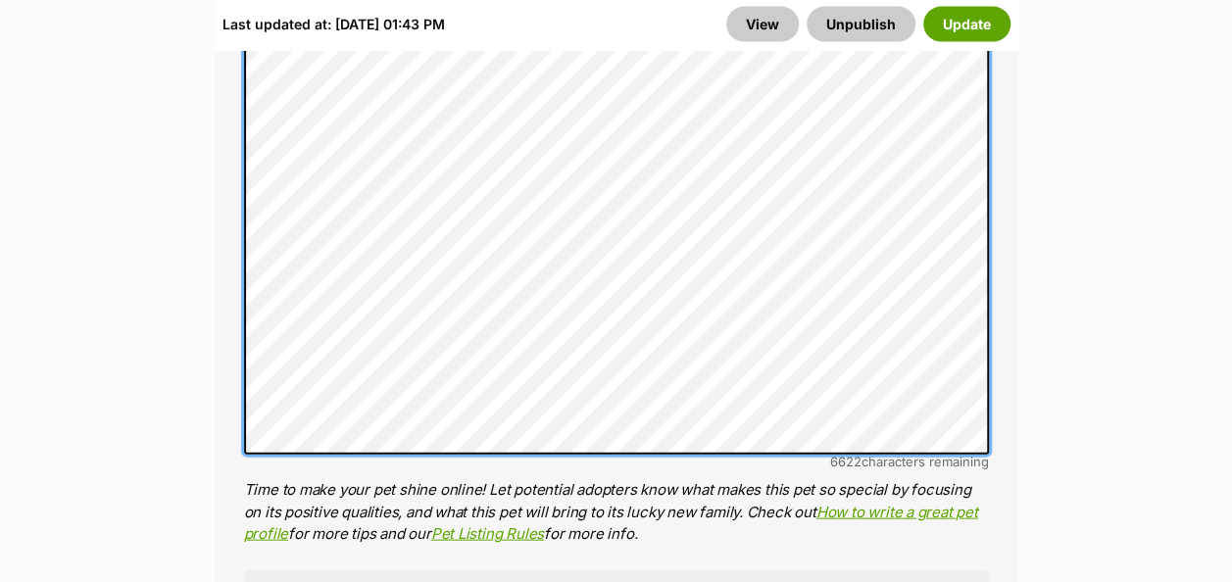
click at [227, 331] on div "About This Pet Name Henlo there, it looks like you might be using the pet name …" at bounding box center [617, 258] width 804 height 1784
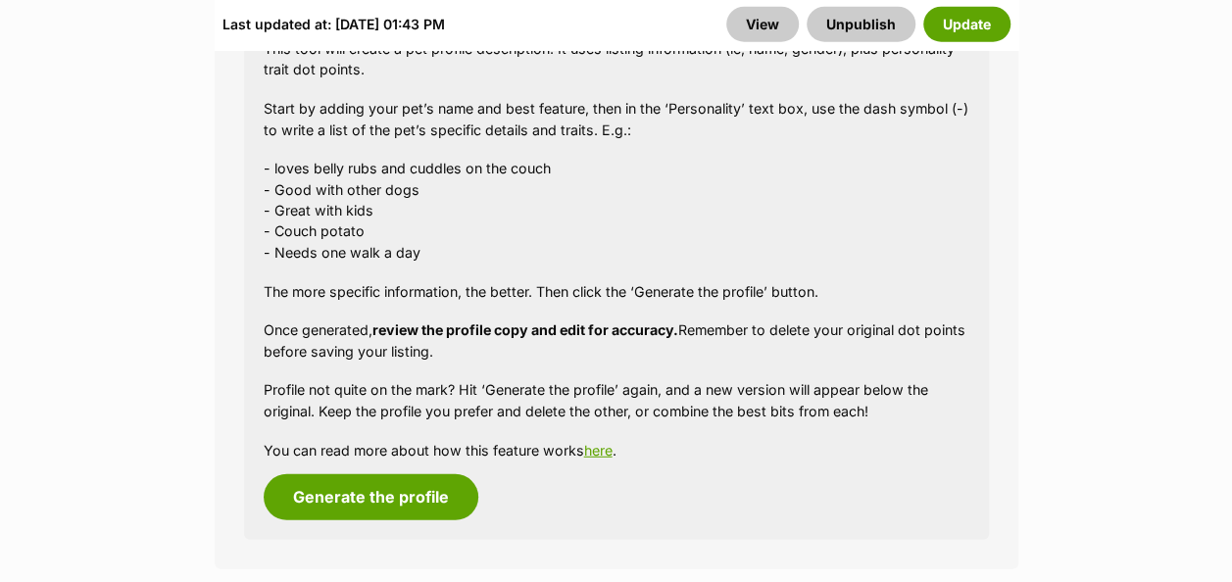
scroll to position [2436, 0]
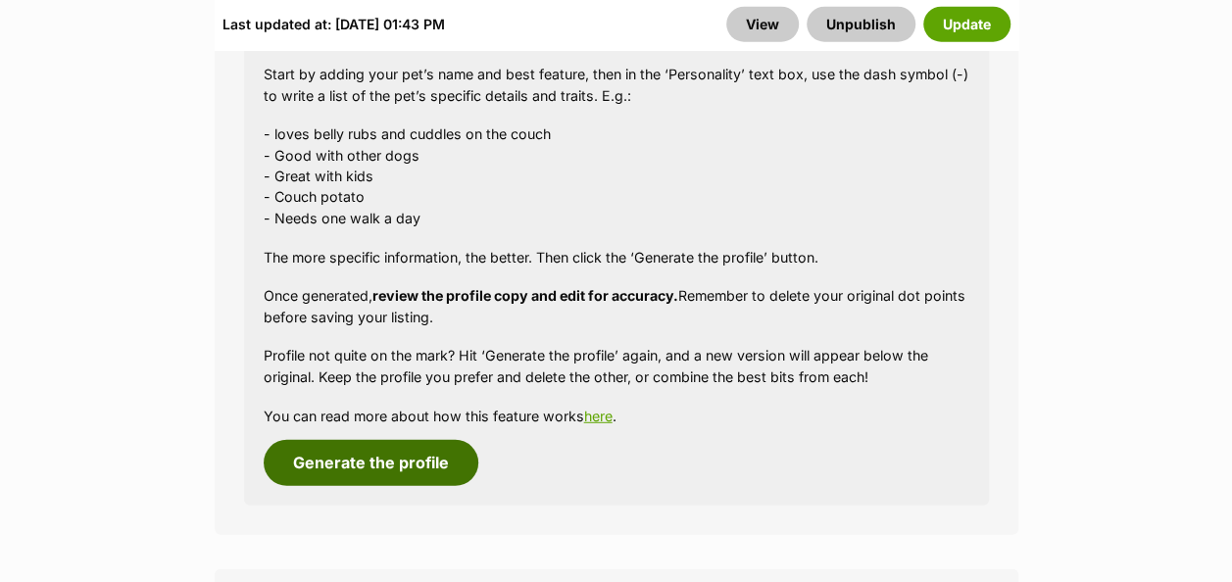
drag, startPoint x: 380, startPoint y: 390, endPoint x: 428, endPoint y: 363, distance: 55.3
click at [380, 440] on button "Generate the profile" at bounding box center [371, 462] width 215 height 45
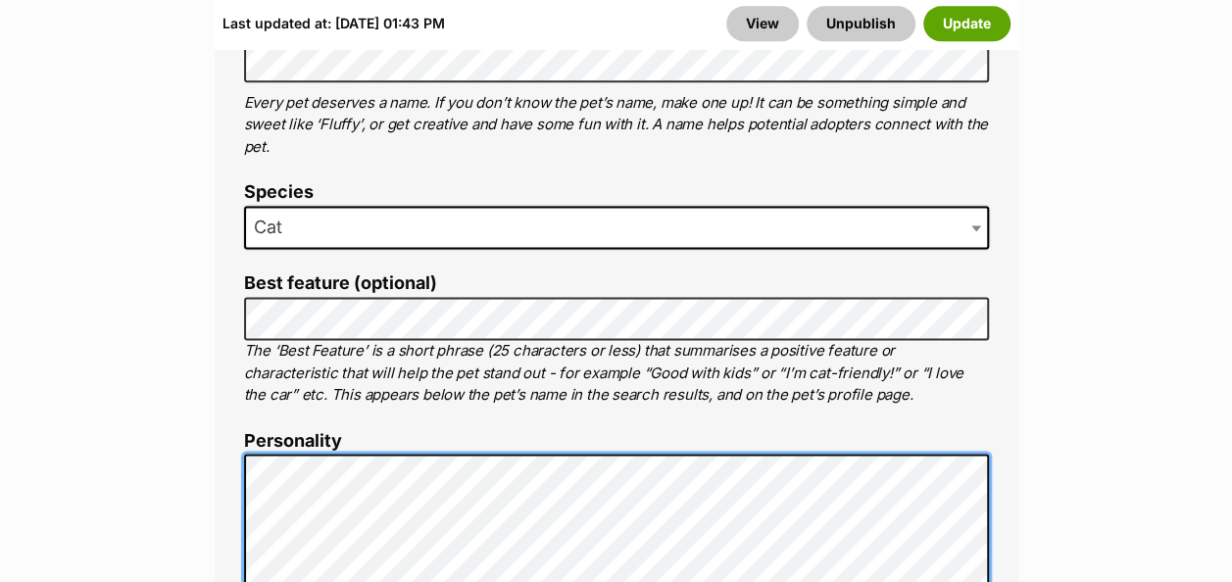
scroll to position [1259, 0]
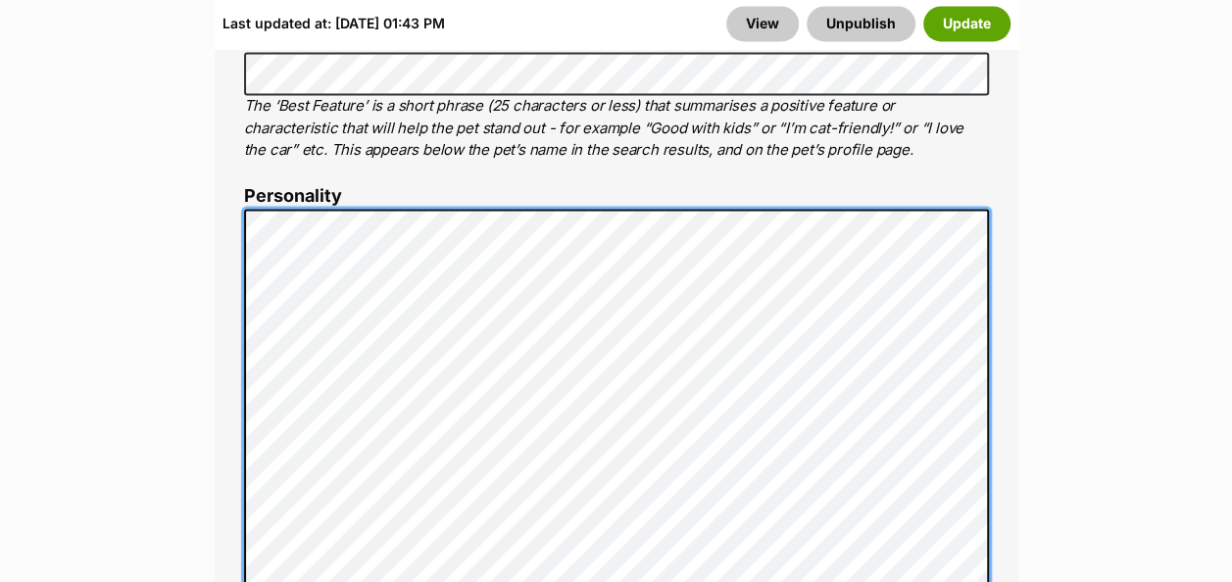
scroll to position [1553, 0]
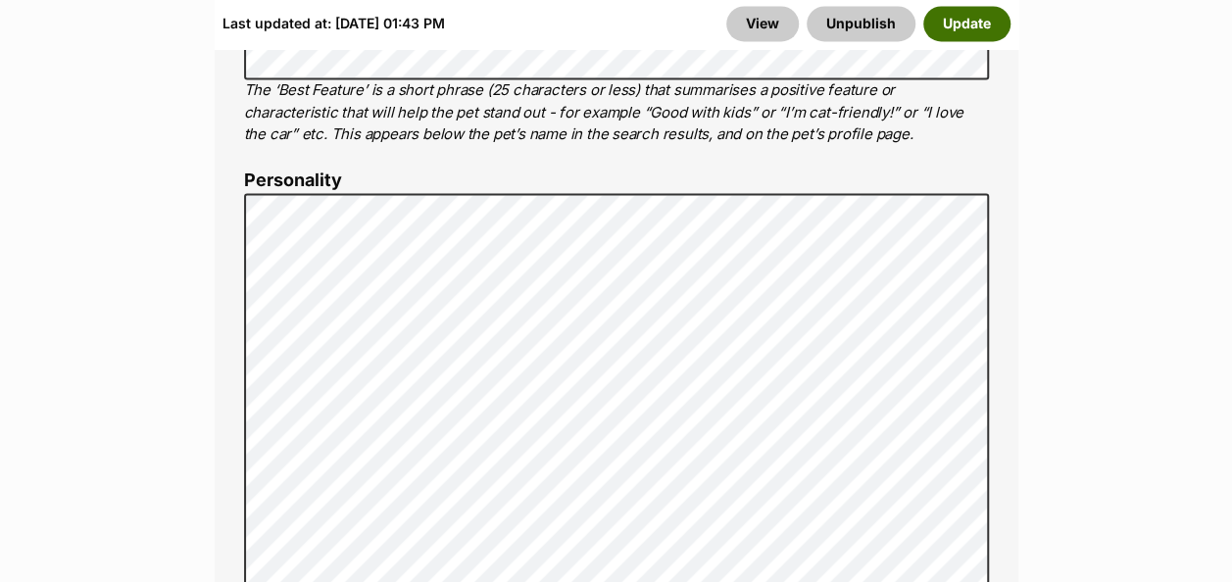
click at [949, 20] on button "Update" at bounding box center [967, 24] width 87 height 35
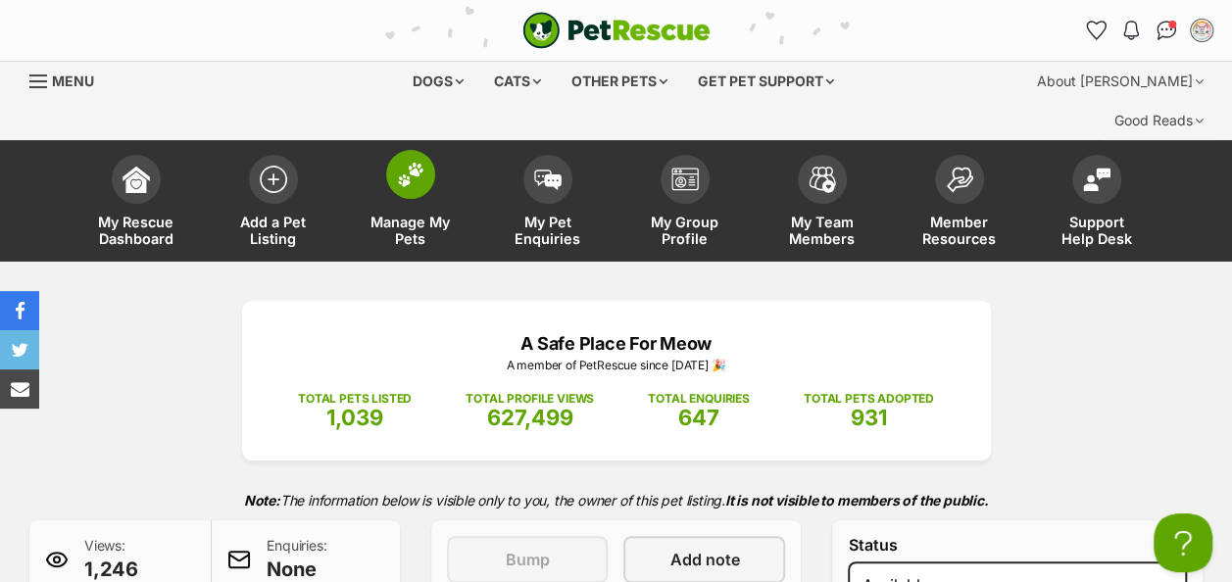
click at [419, 162] on img at bounding box center [410, 174] width 27 height 25
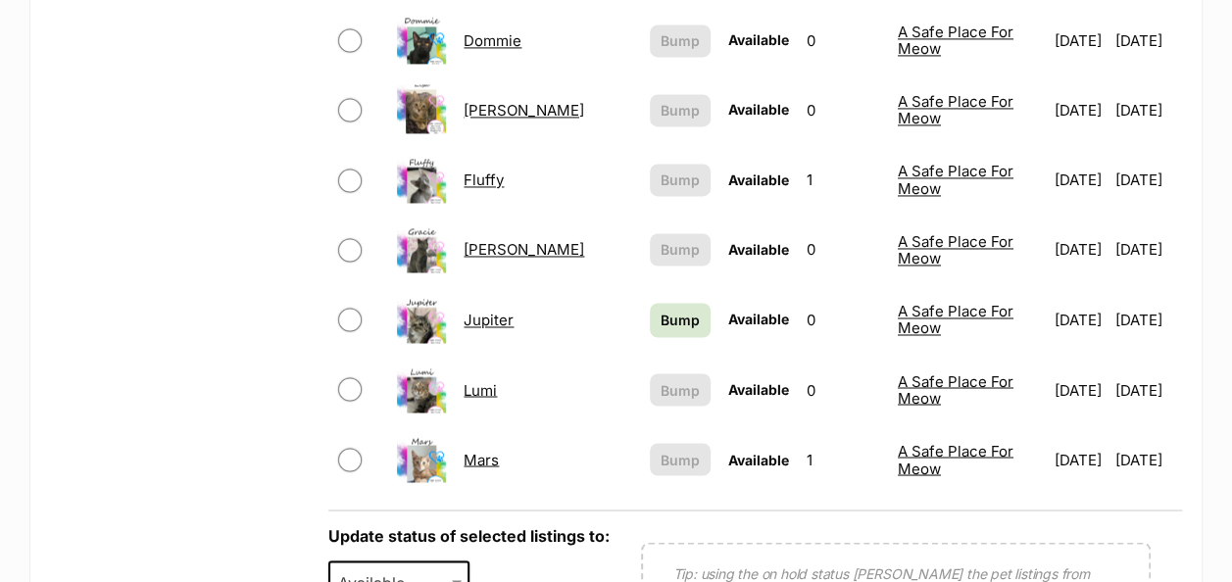
scroll to position [1667, 0]
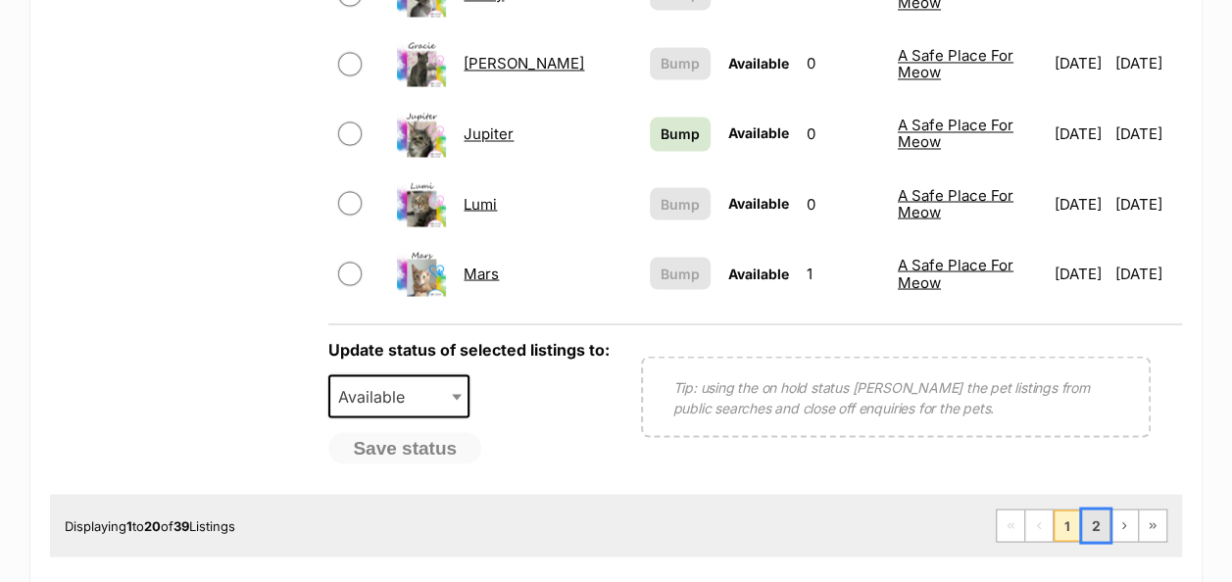
click at [1094, 510] on link "2" at bounding box center [1095, 525] width 27 height 31
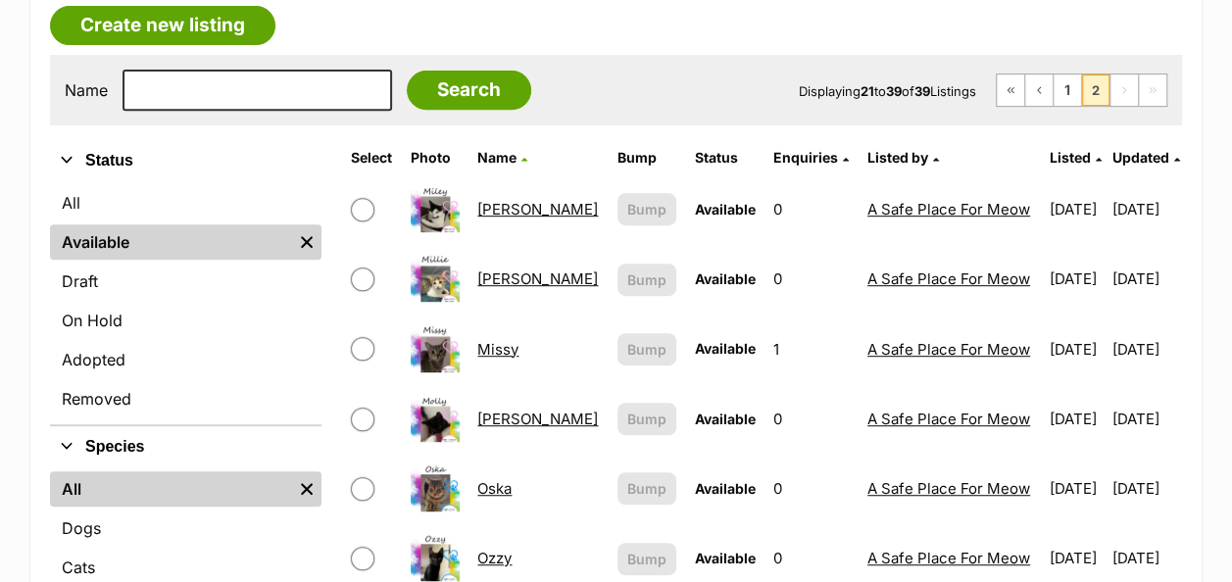
scroll to position [490, 0]
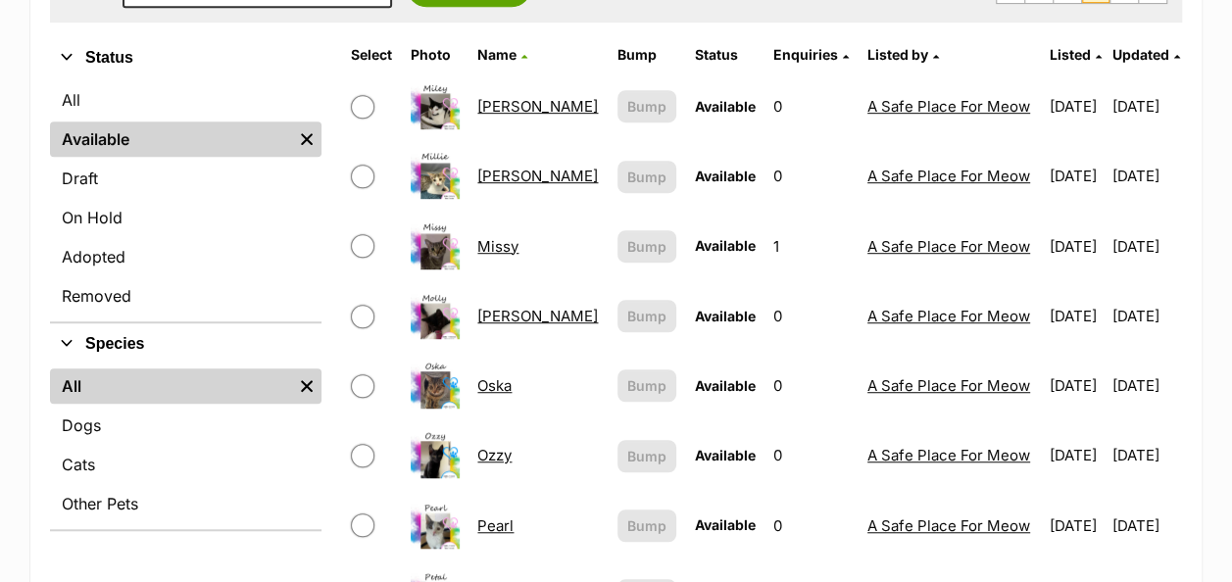
click at [493, 307] on link "Molly" at bounding box center [537, 316] width 121 height 19
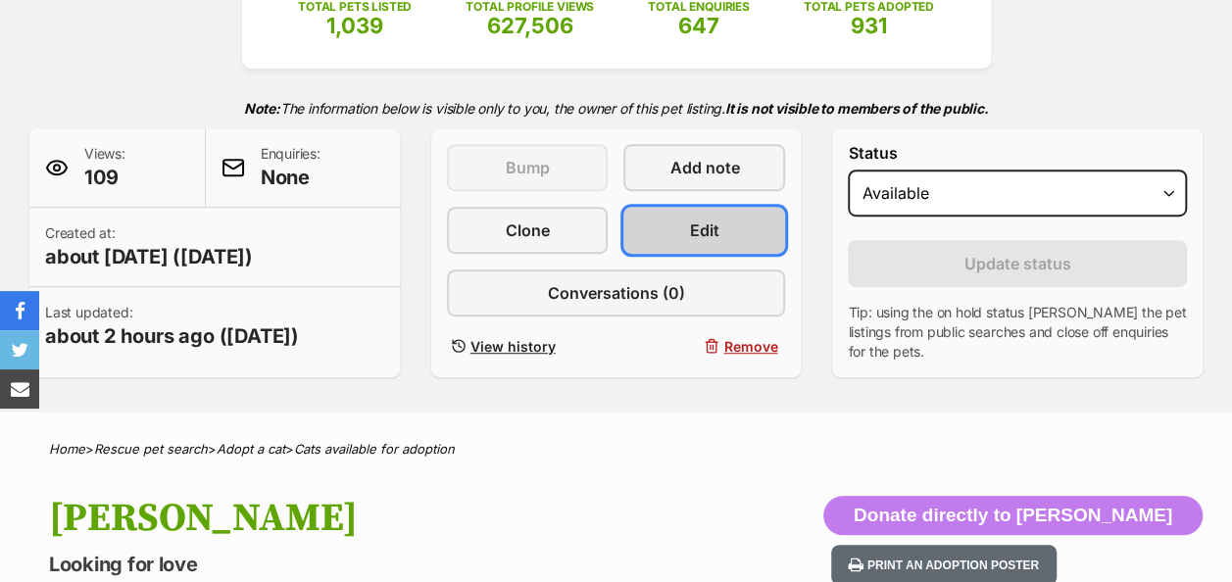
click at [692, 219] on span "Edit" at bounding box center [704, 231] width 29 height 24
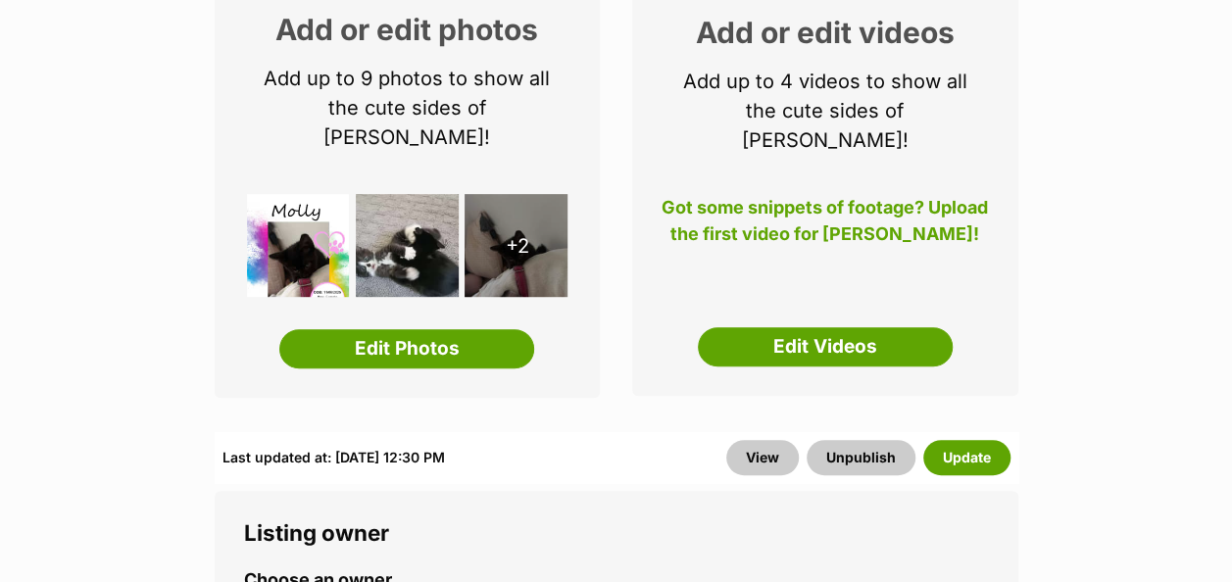
scroll to position [392, 0]
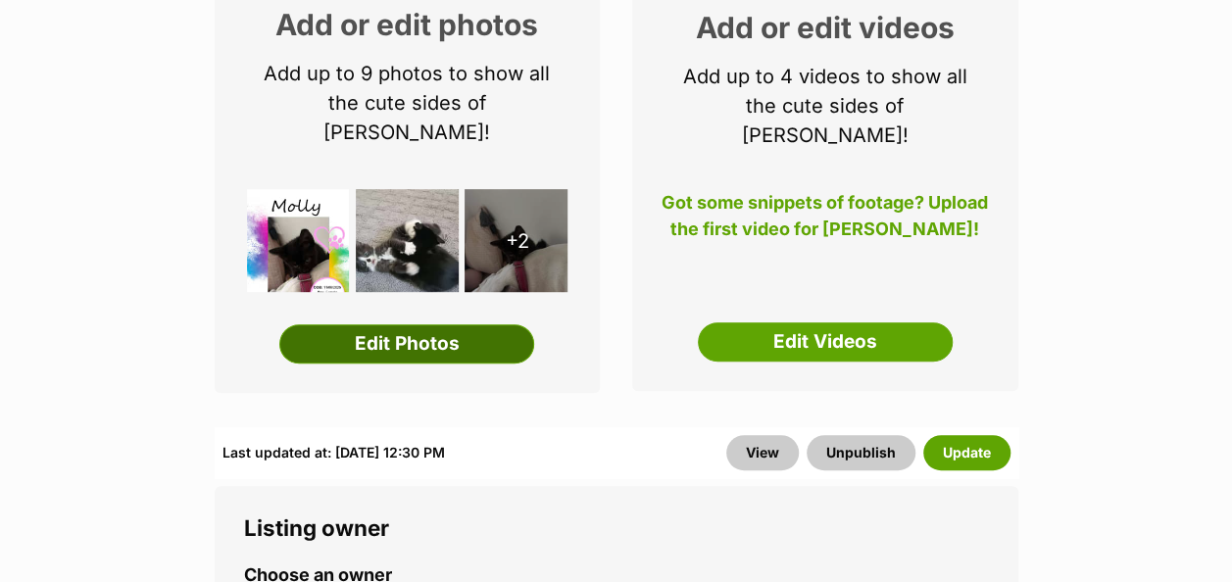
click at [429, 325] on link "Edit Photos" at bounding box center [406, 344] width 255 height 39
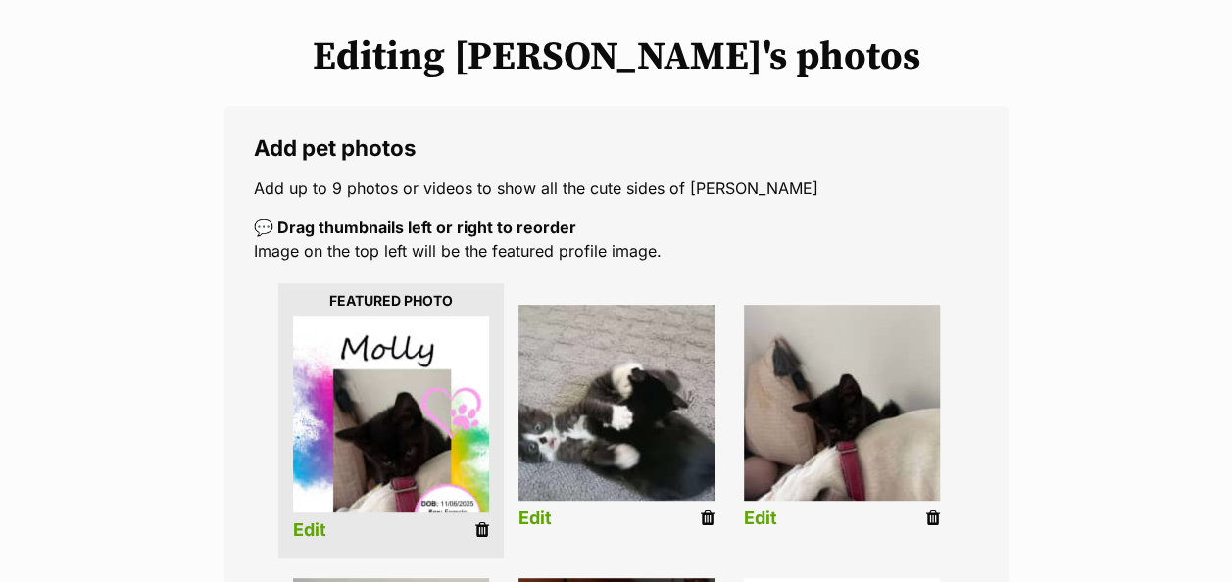
scroll to position [392, 0]
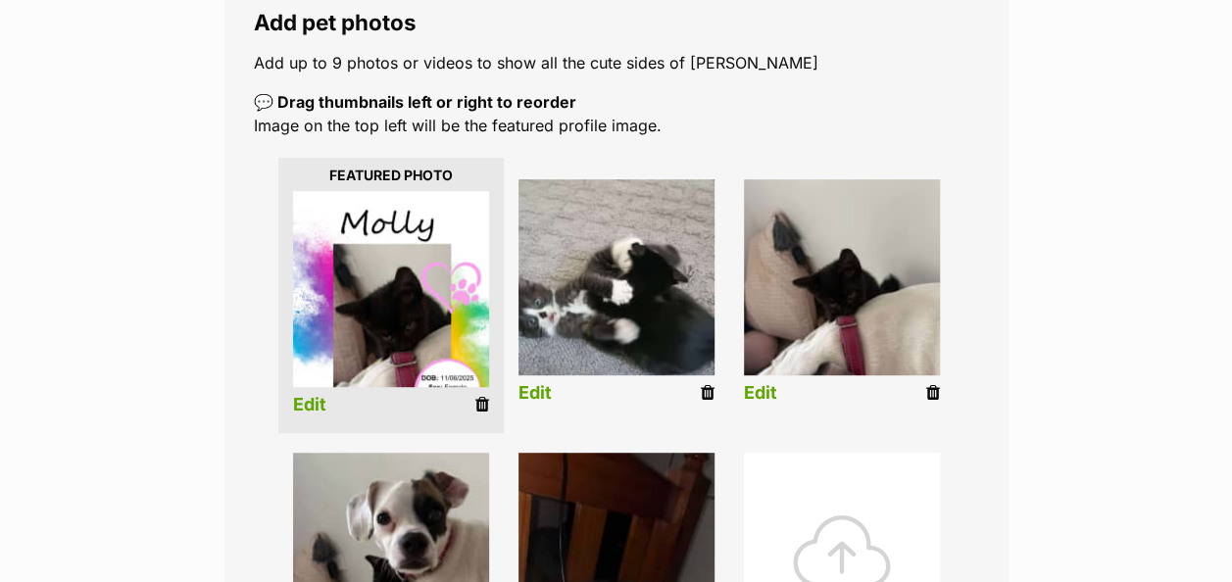
click at [475, 396] on icon at bounding box center [482, 405] width 14 height 18
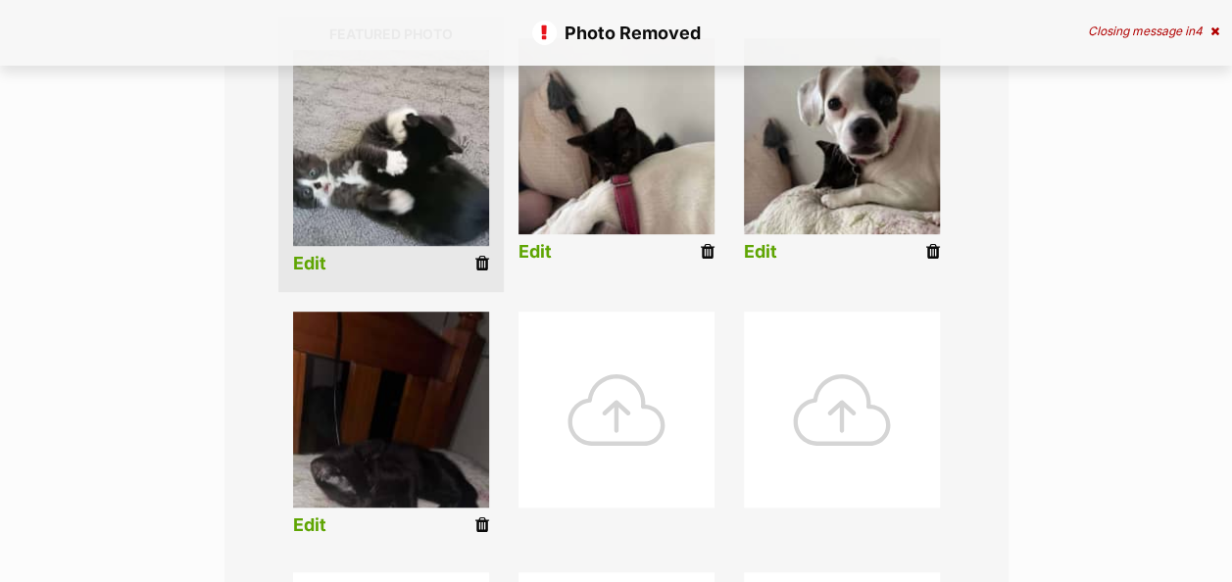
scroll to position [686, 0]
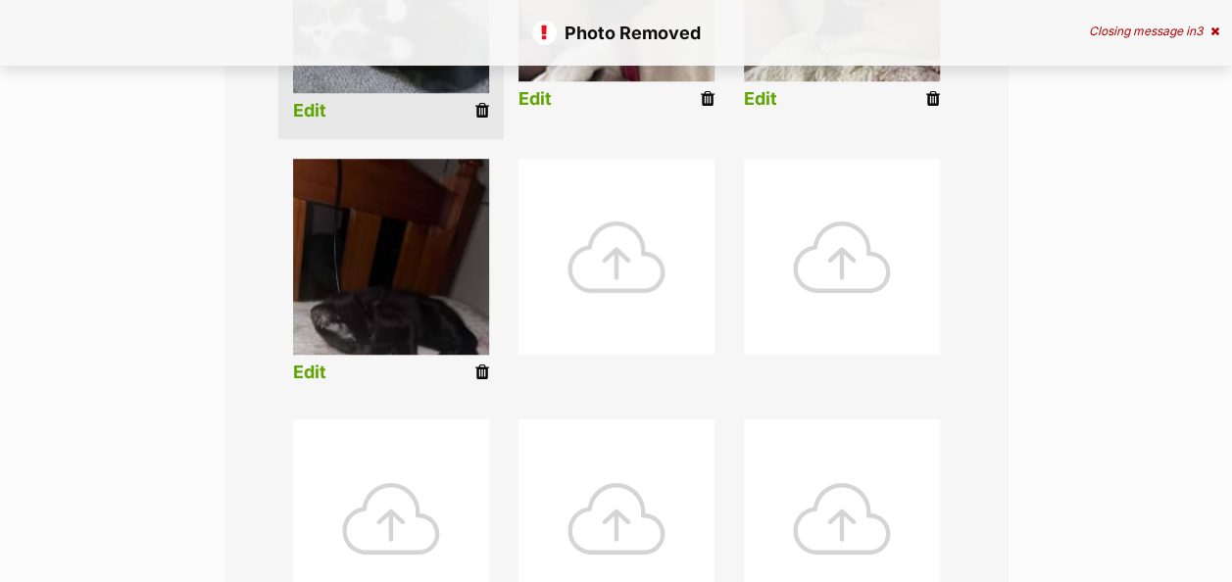
click at [602, 231] on div at bounding box center [617, 257] width 196 height 196
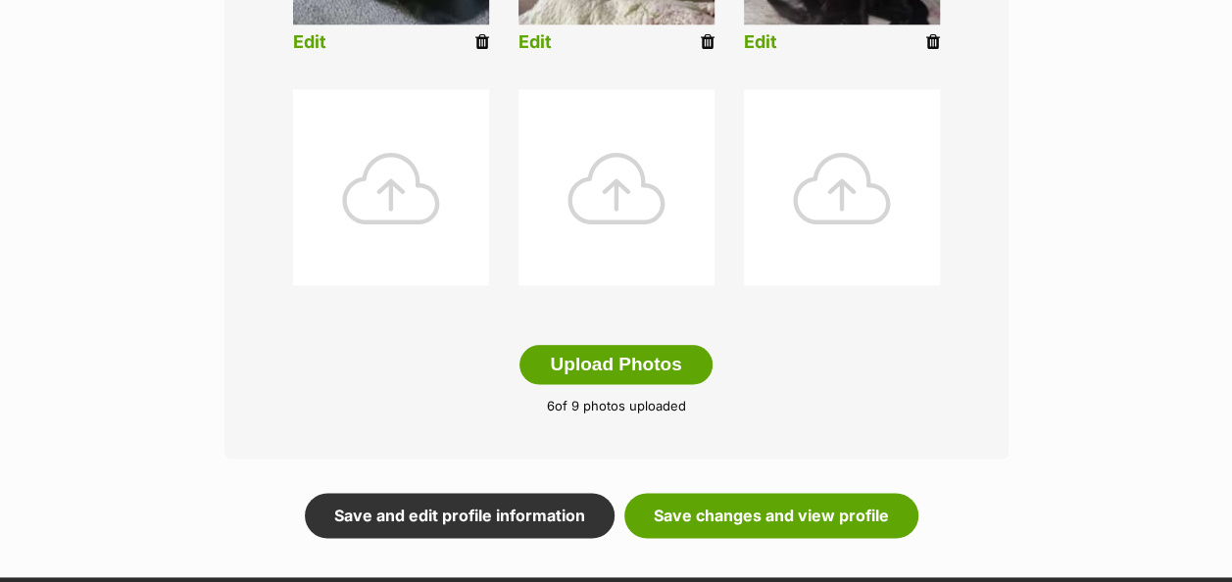
scroll to position [1067, 0]
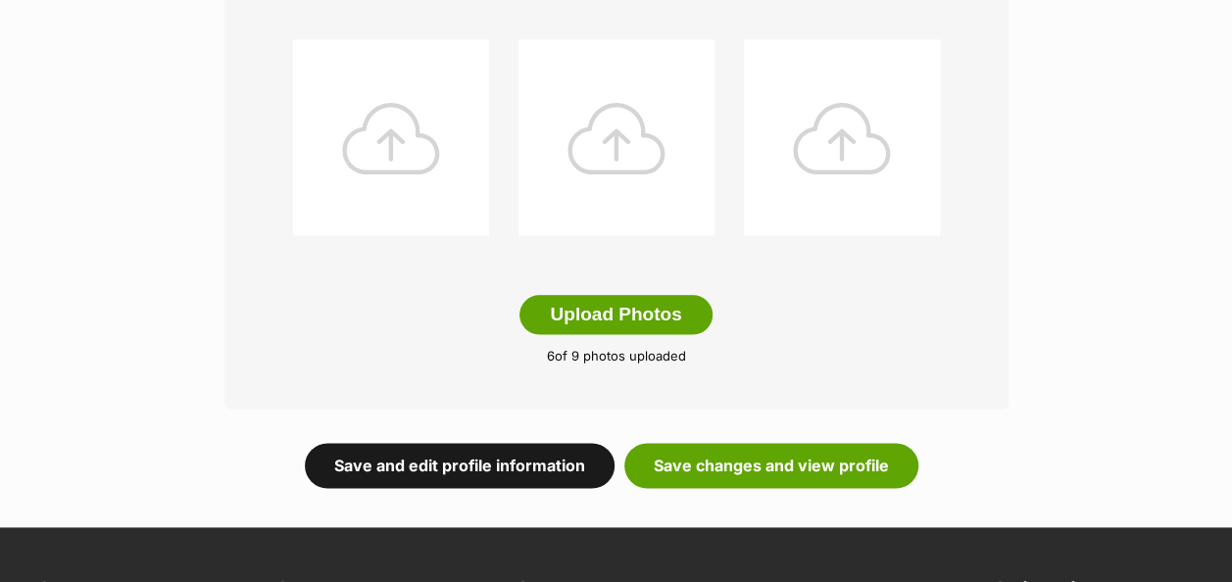
click at [537, 443] on link "Save and edit profile information" at bounding box center [460, 465] width 310 height 45
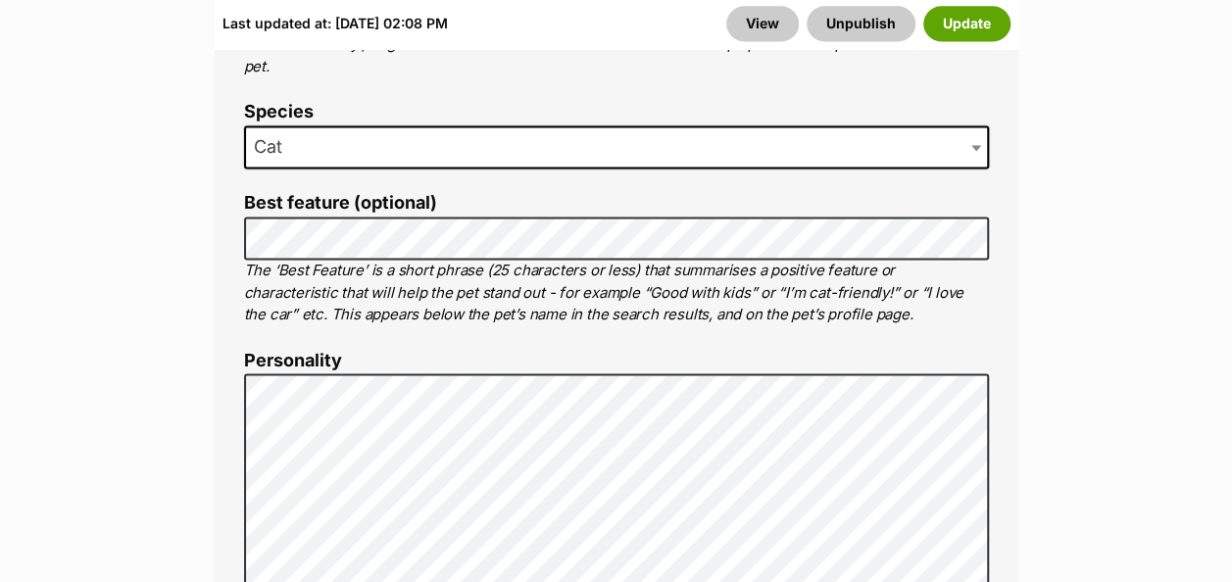
scroll to position [1569, 0]
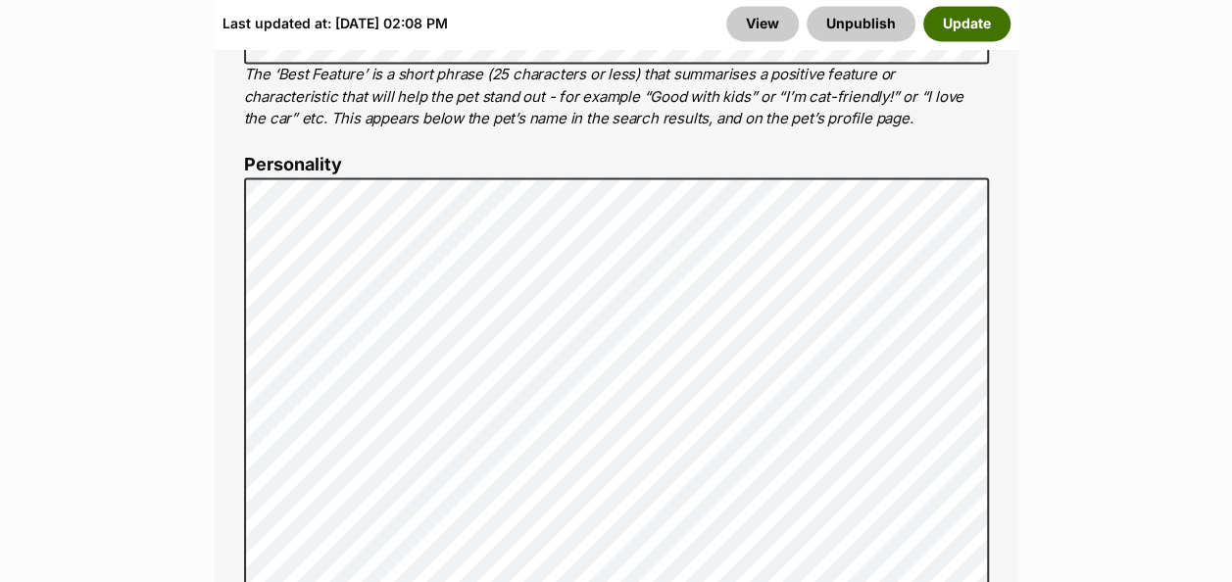
click at [965, 26] on button "Update" at bounding box center [967, 24] width 87 height 35
